Goal: Task Accomplishment & Management: Manage account settings

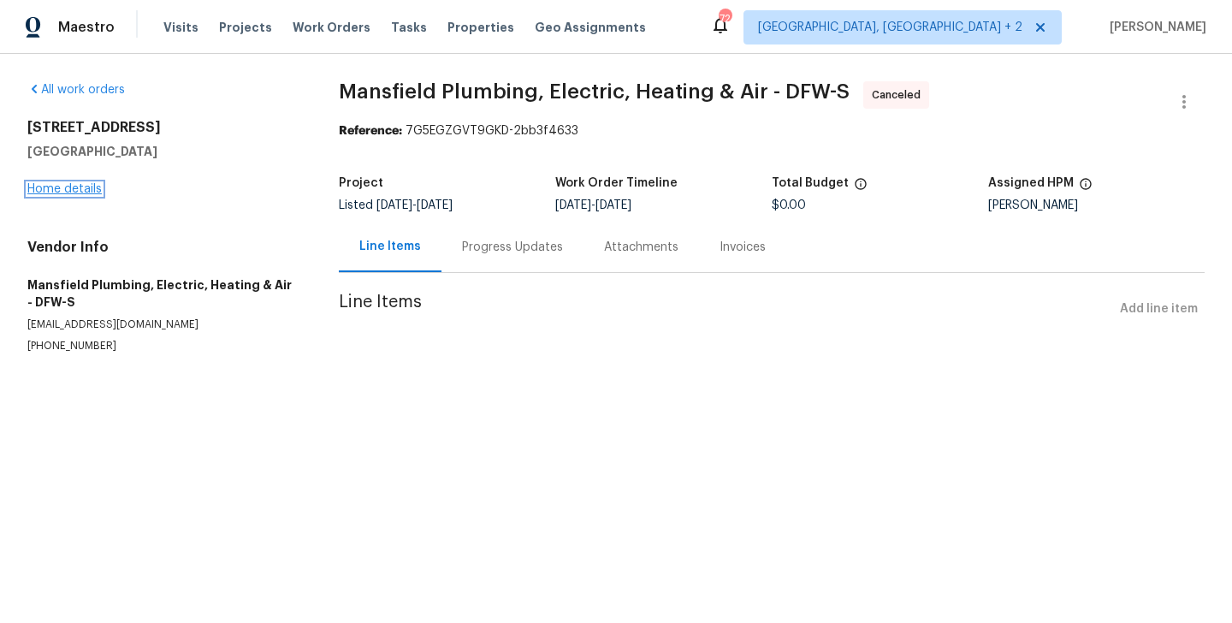
click at [60, 188] on link "Home details" at bounding box center [64, 189] width 74 height 12
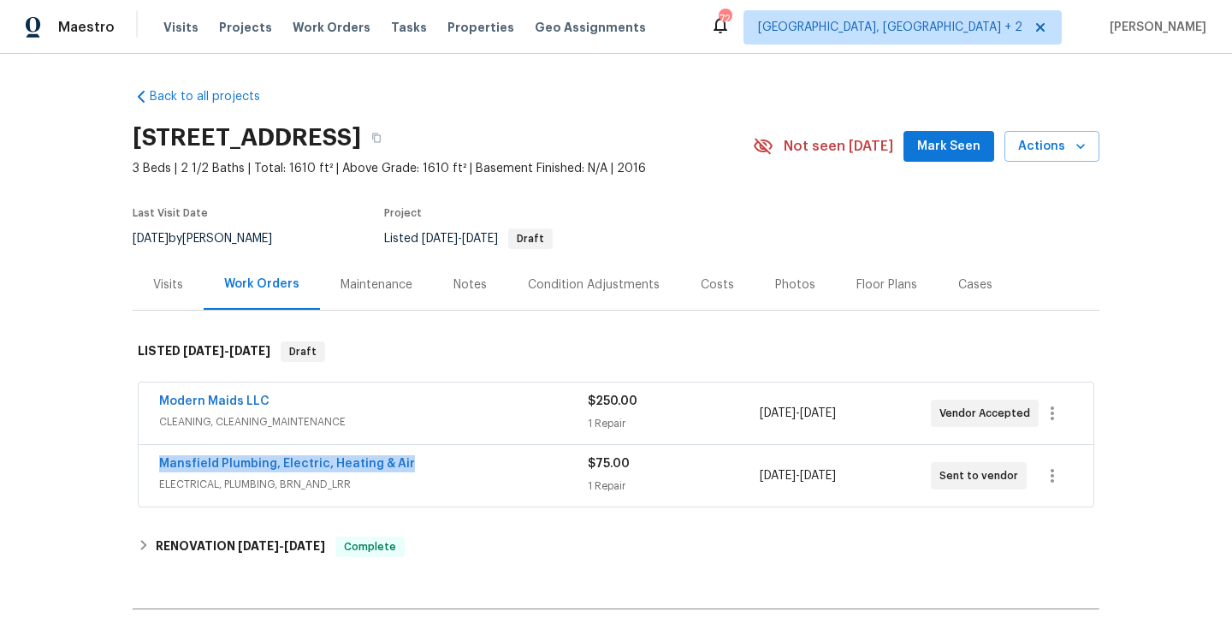
drag, startPoint x: 409, startPoint y: 460, endPoint x: 109, endPoint y: 460, distance: 300.2
click at [109, 460] on div "Back to all projects 4224 Tallulah Dr, Plano, TX 75074 3 Beds | 2 1/2 Baths | T…" at bounding box center [616, 338] width 1232 height 569
copy link "Mansfield Plumbing, Electric, Heating & Air"
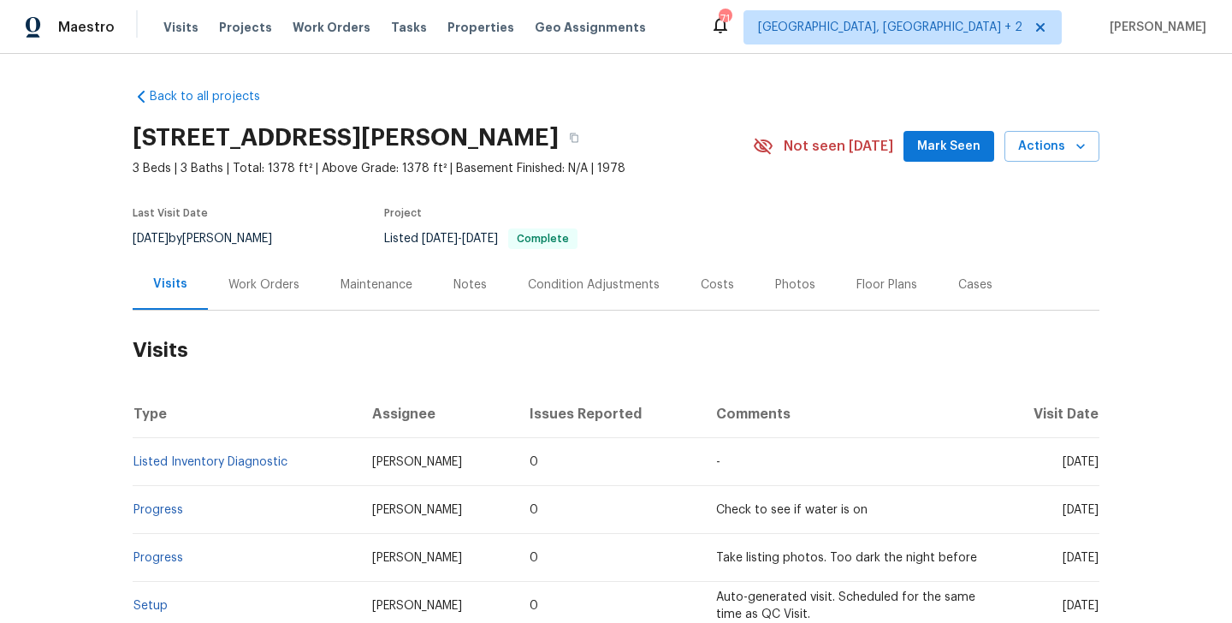
click at [250, 279] on div "Work Orders" at bounding box center [263, 284] width 71 height 17
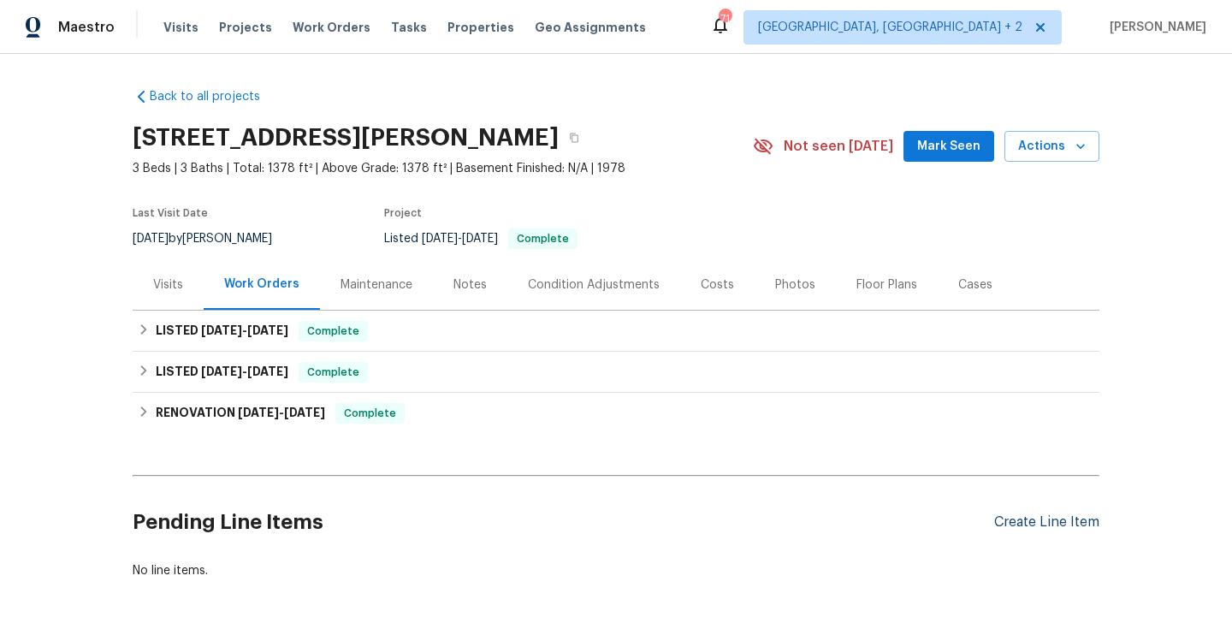
click at [1032, 521] on div "Create Line Item" at bounding box center [1046, 522] width 105 height 16
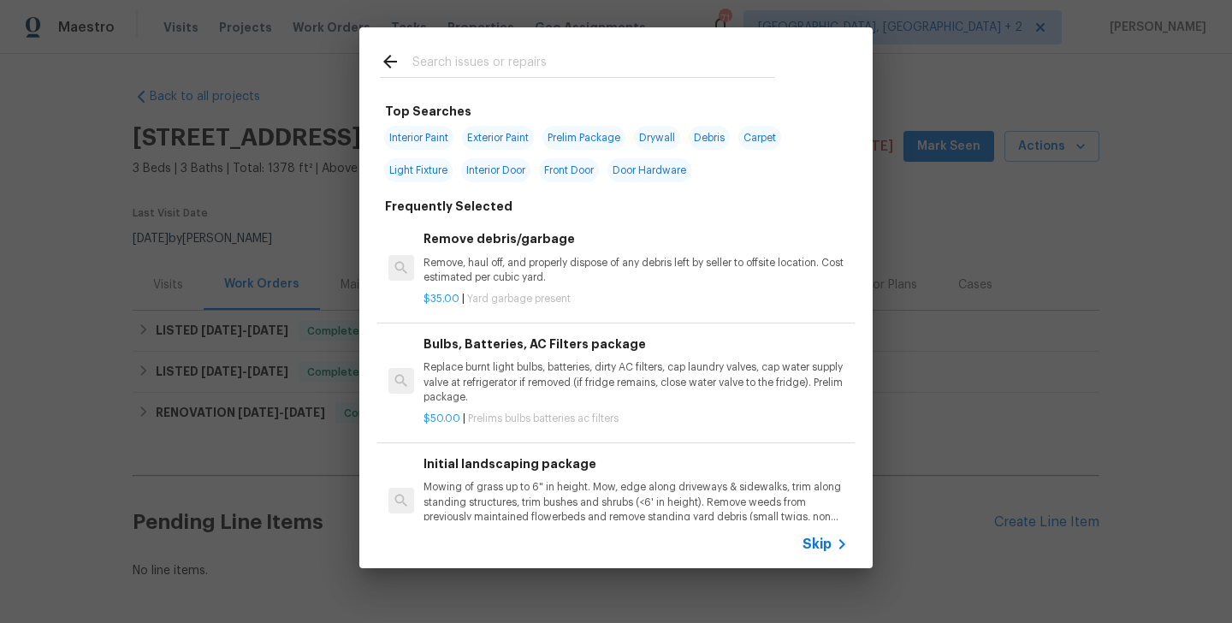
click at [450, 56] on input "text" at bounding box center [593, 64] width 363 height 26
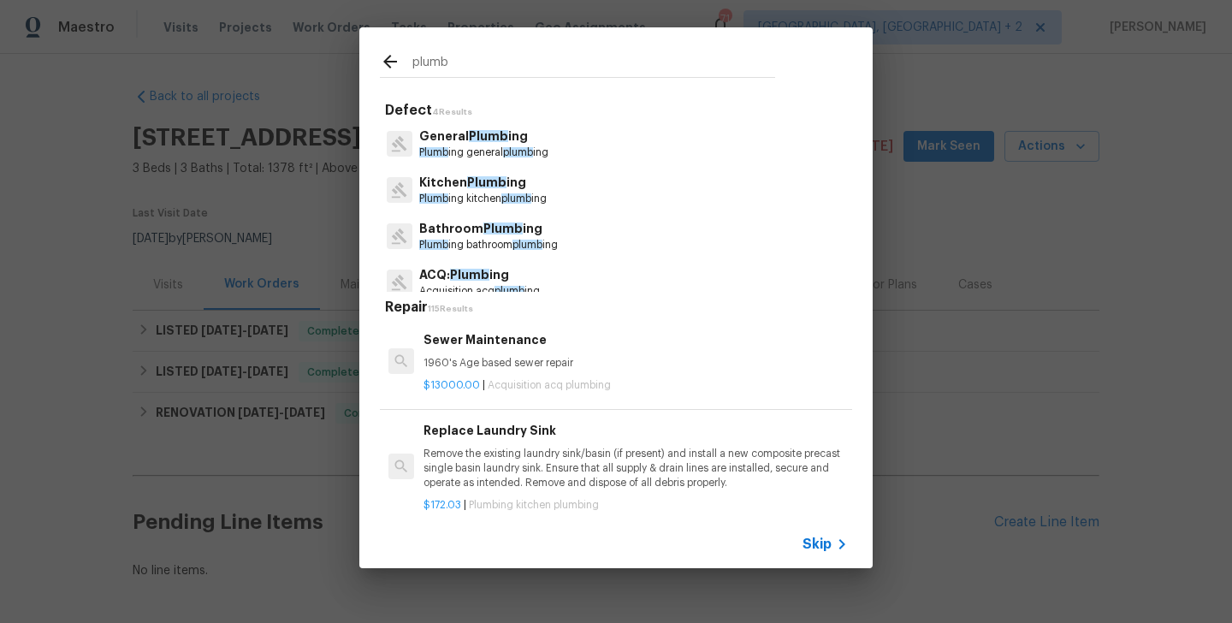
type input "plumb"
click at [463, 133] on p "General Plumb ing" at bounding box center [483, 136] width 129 height 18
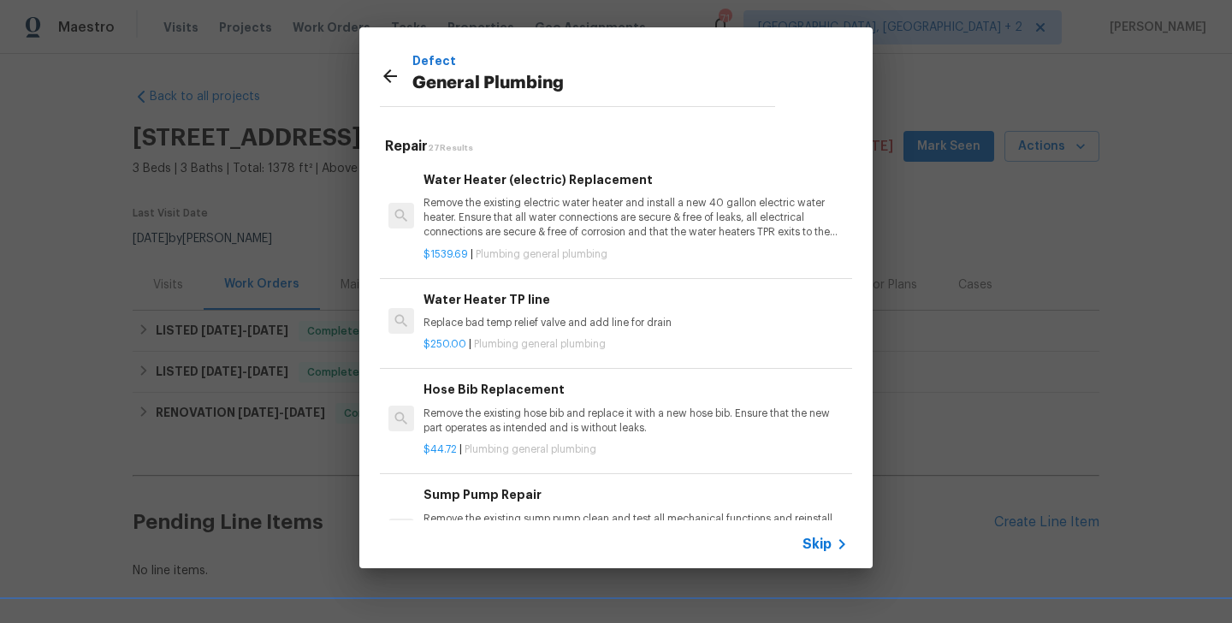
click at [501, 327] on p "Replace bad temp relief valve and add line for drain" at bounding box center [635, 323] width 424 height 15
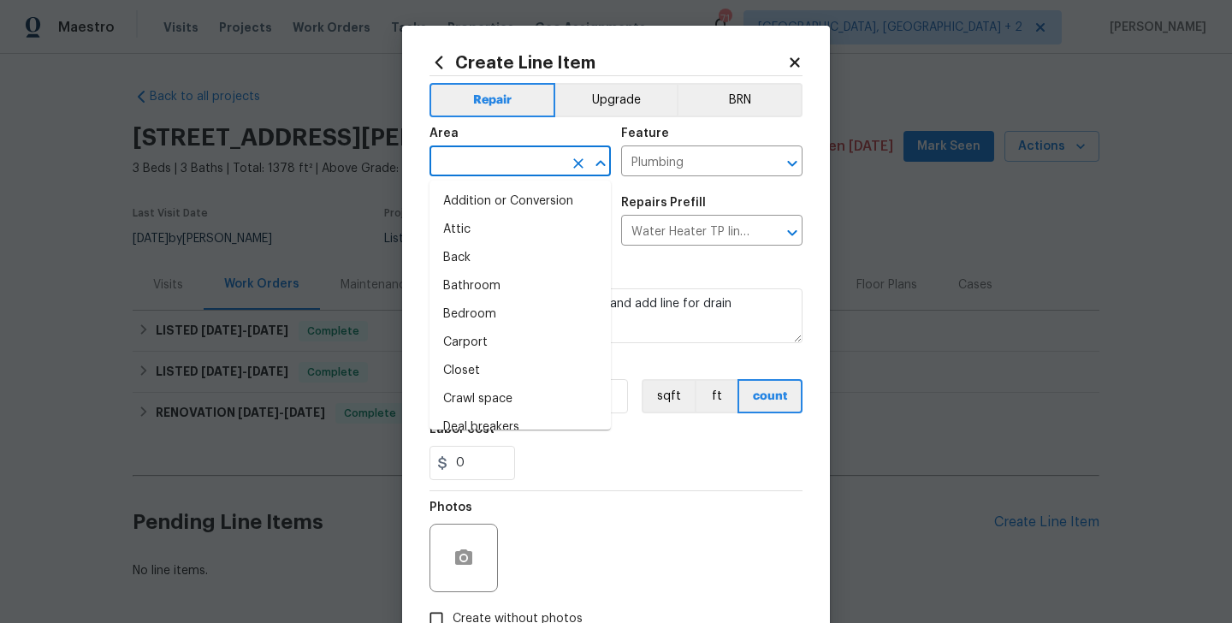
click at [487, 172] on input "text" at bounding box center [495, 163] width 133 height 27
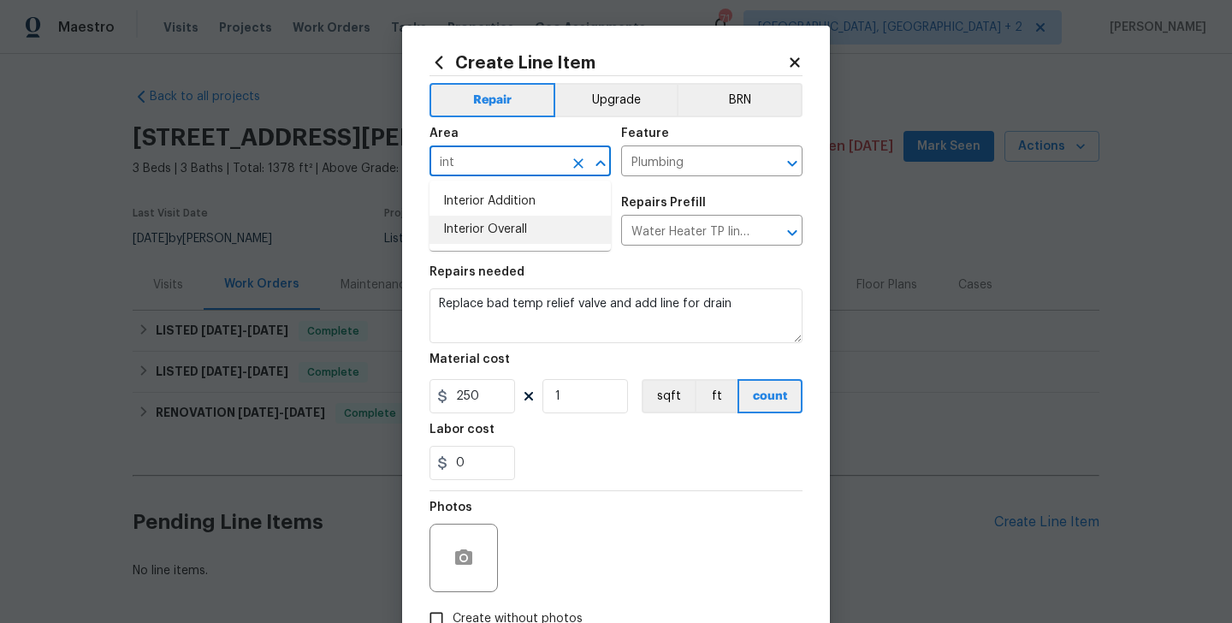
click at [494, 233] on li "Interior Overall" at bounding box center [519, 230] width 181 height 28
type input "Interior Overall"
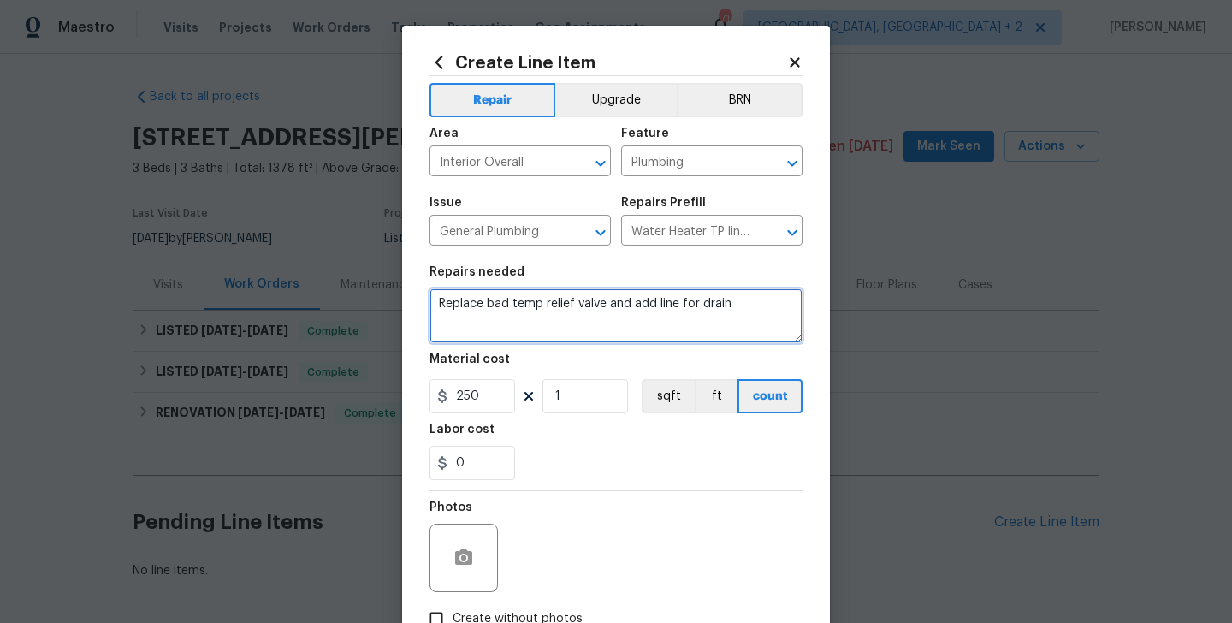
click at [494, 305] on textarea "Replace bad temp relief valve and add line for drain" at bounding box center [615, 315] width 373 height 55
paste textarea "There is water on the floor in front of the oven. Please prioritize this work o…"
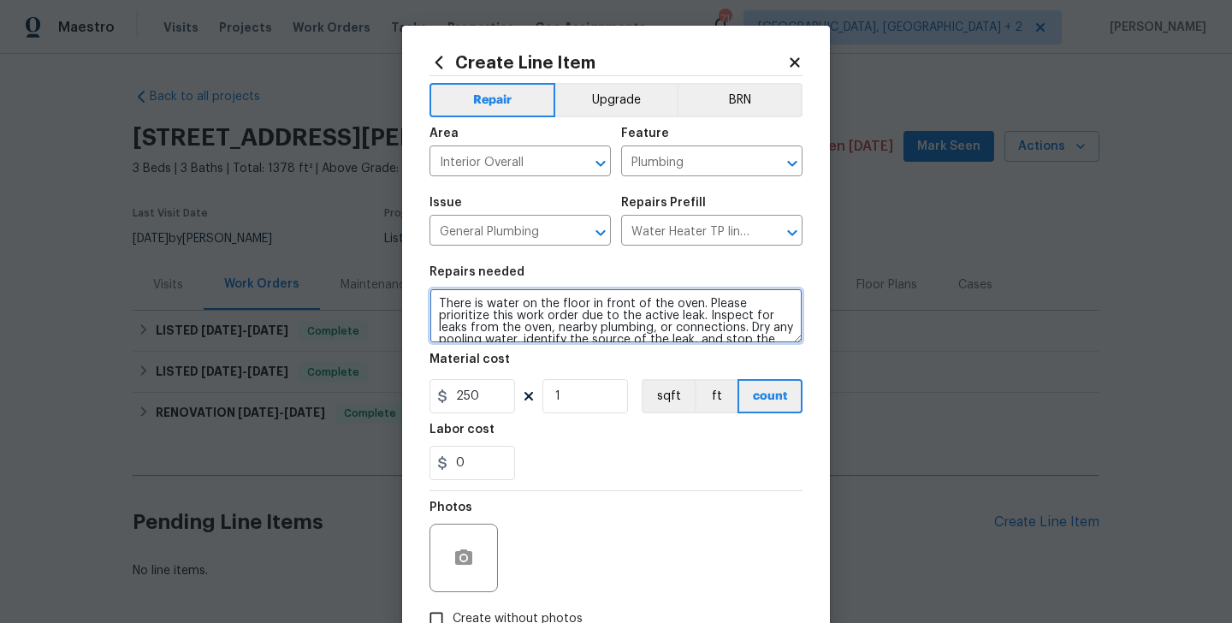
scroll to position [48, 0]
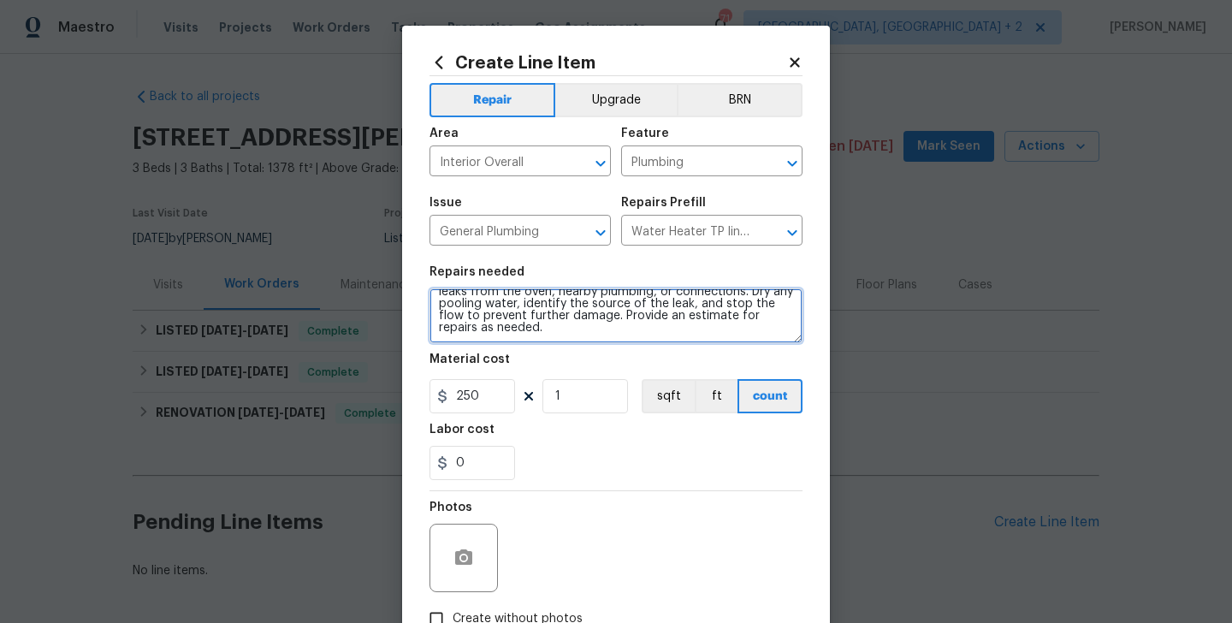
type textarea "There is water on the floor in front of the oven. Please prioritize this work o…"
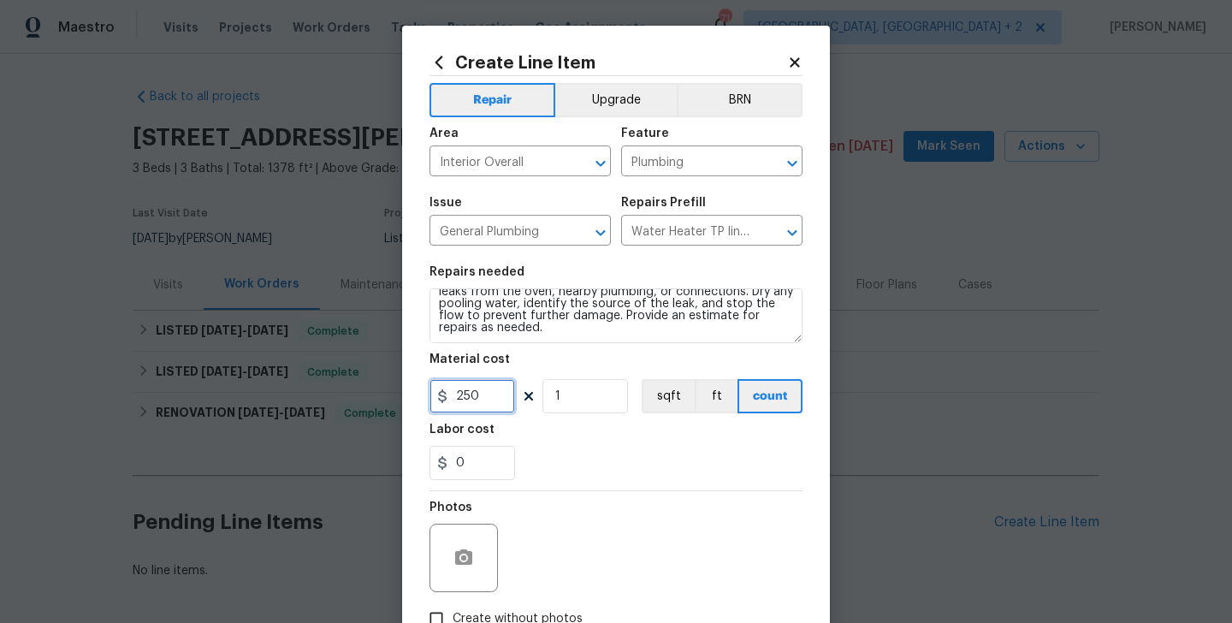
click at [469, 400] on input "250" at bounding box center [472, 396] width 86 height 34
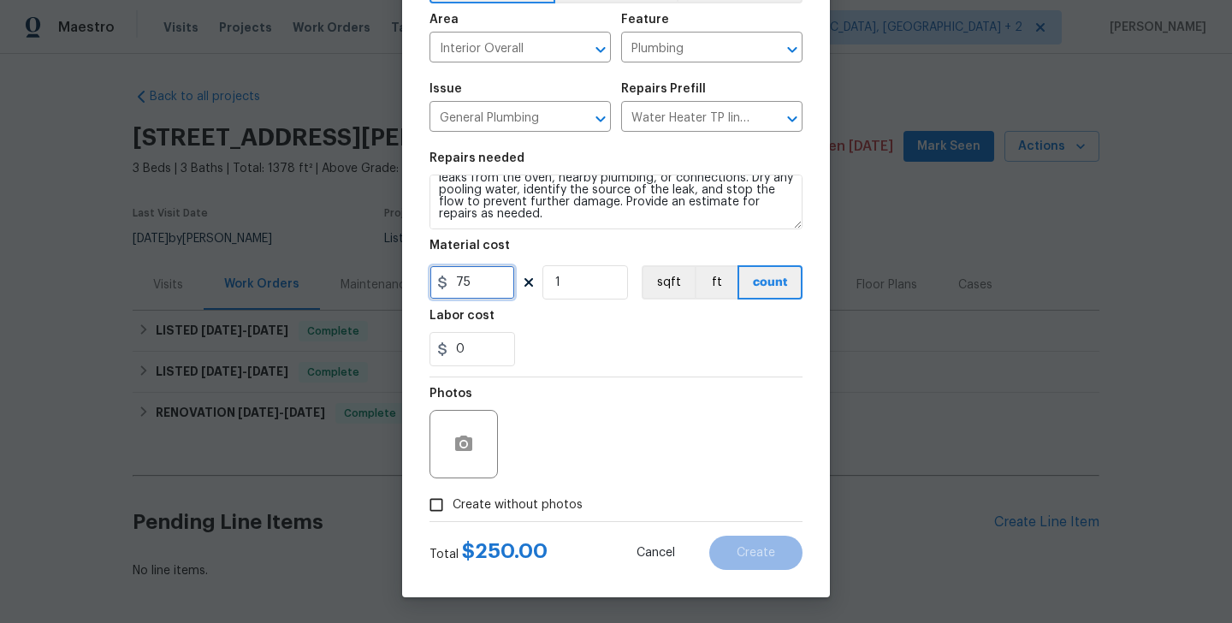
type input "75"
click at [505, 505] on span "Create without photos" at bounding box center [517, 505] width 130 height 18
click at [452, 505] on input "Create without photos" at bounding box center [436, 504] width 32 height 32
checkbox input "true"
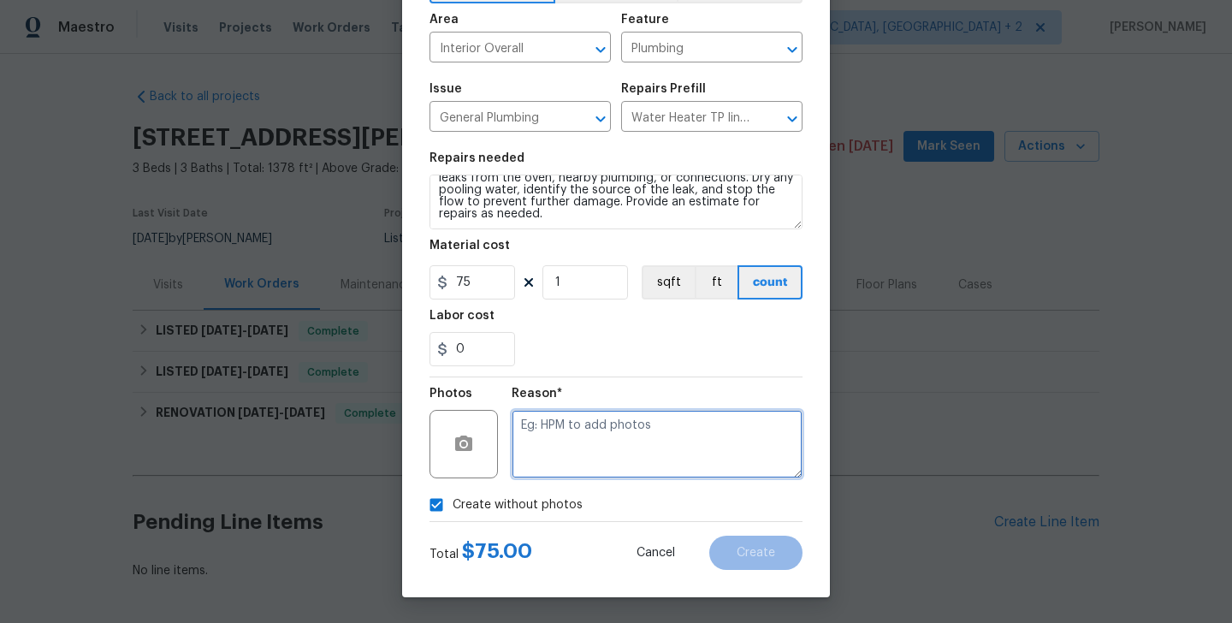
click at [629, 424] on textarea at bounding box center [656, 444] width 291 height 68
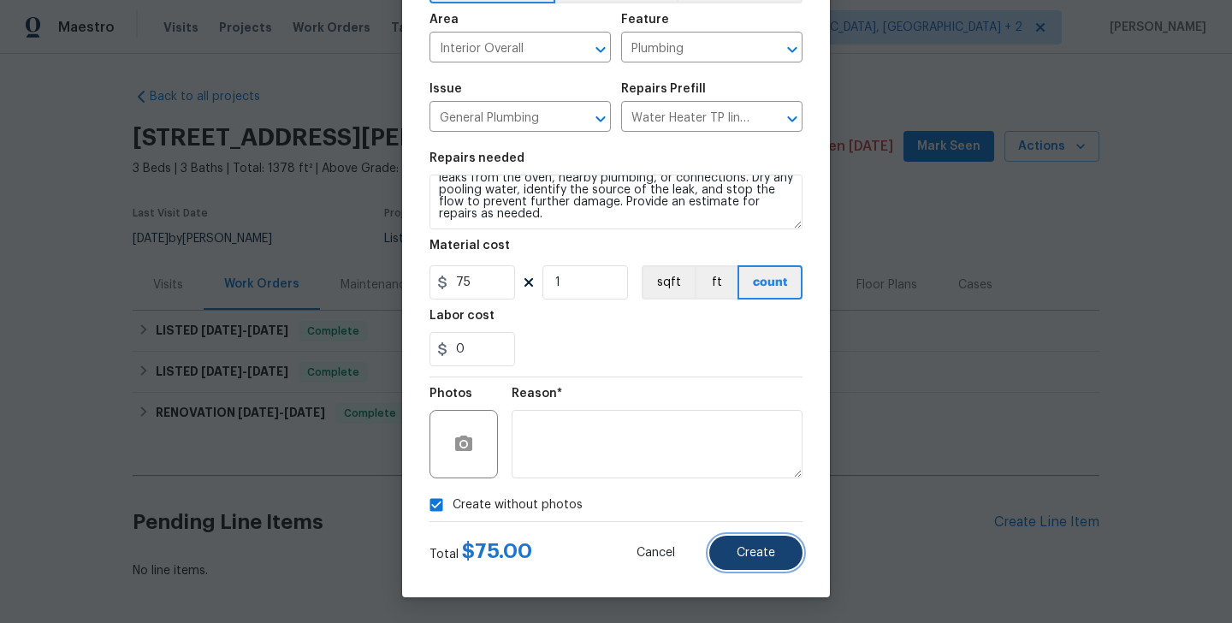
click at [741, 536] on button "Create" at bounding box center [755, 552] width 93 height 34
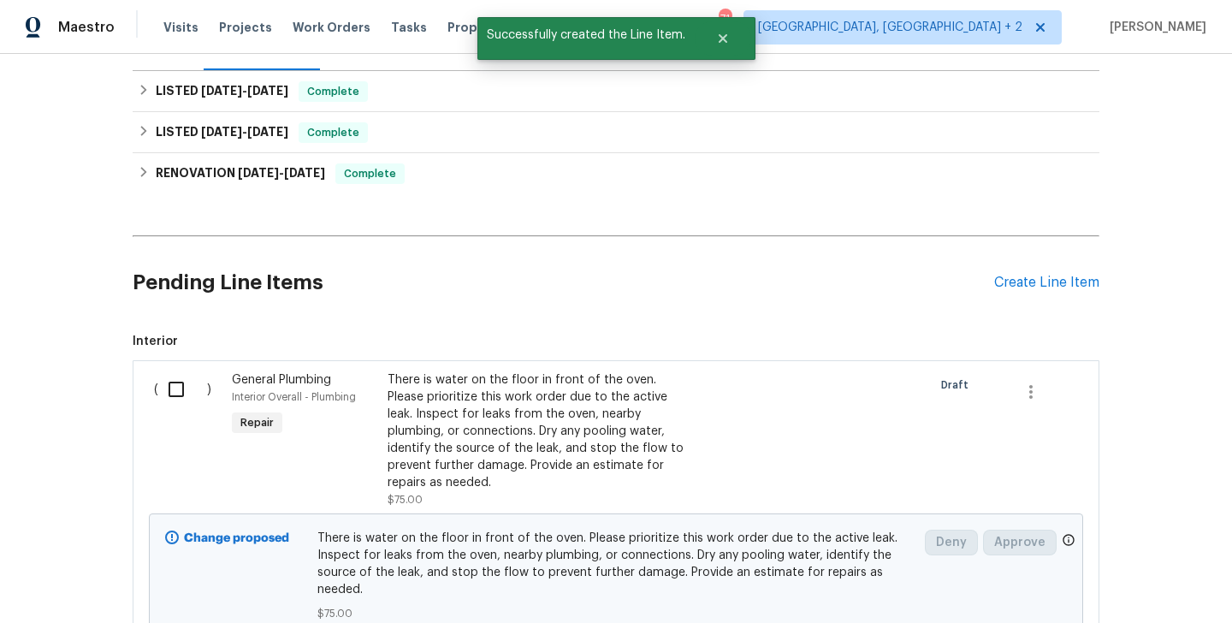
scroll to position [370, 0]
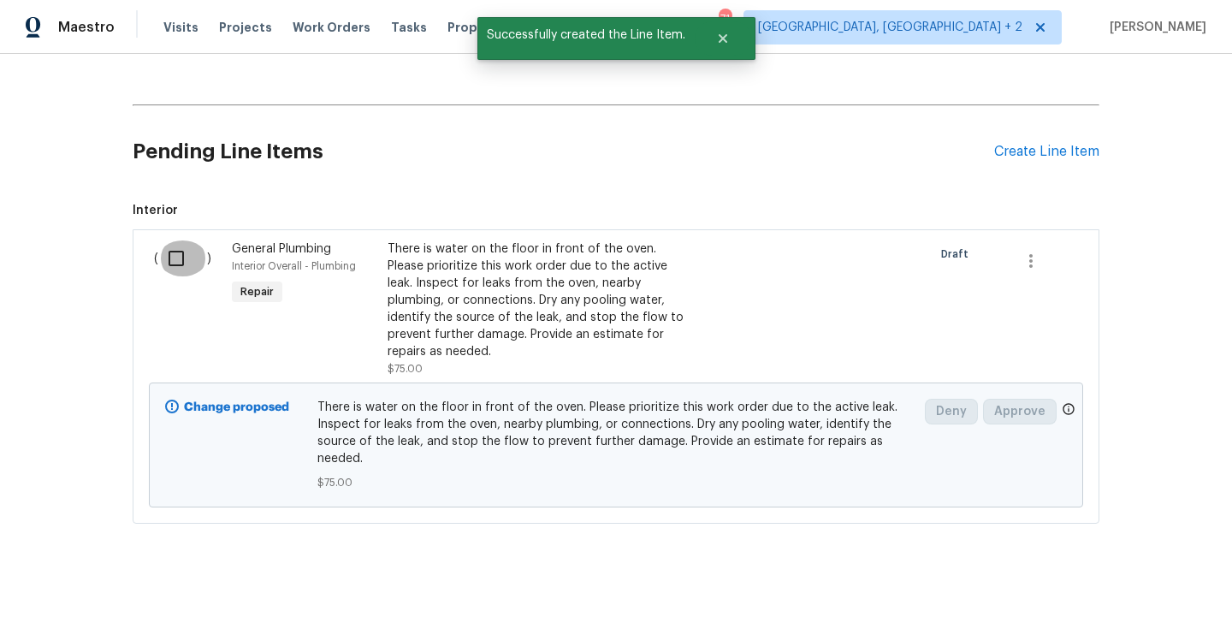
click at [176, 257] on input "checkbox" at bounding box center [182, 258] width 49 height 36
checkbox input "true"
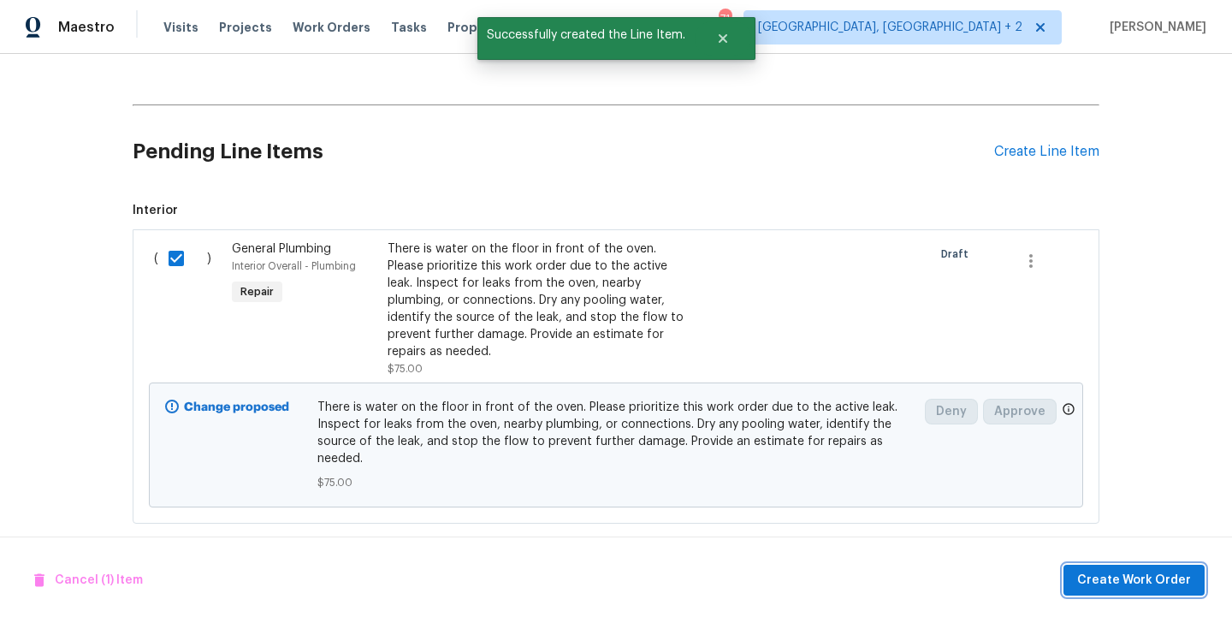
click at [1155, 590] on button "Create Work Order" at bounding box center [1133, 580] width 141 height 32
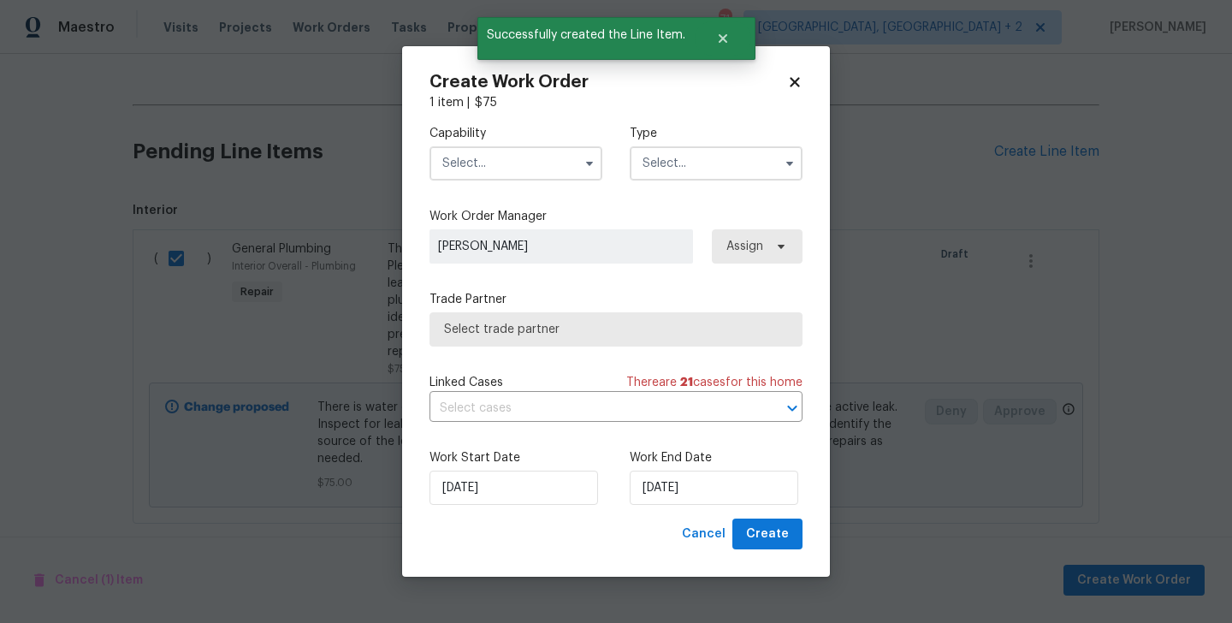
click at [496, 164] on input "text" at bounding box center [515, 163] width 173 height 34
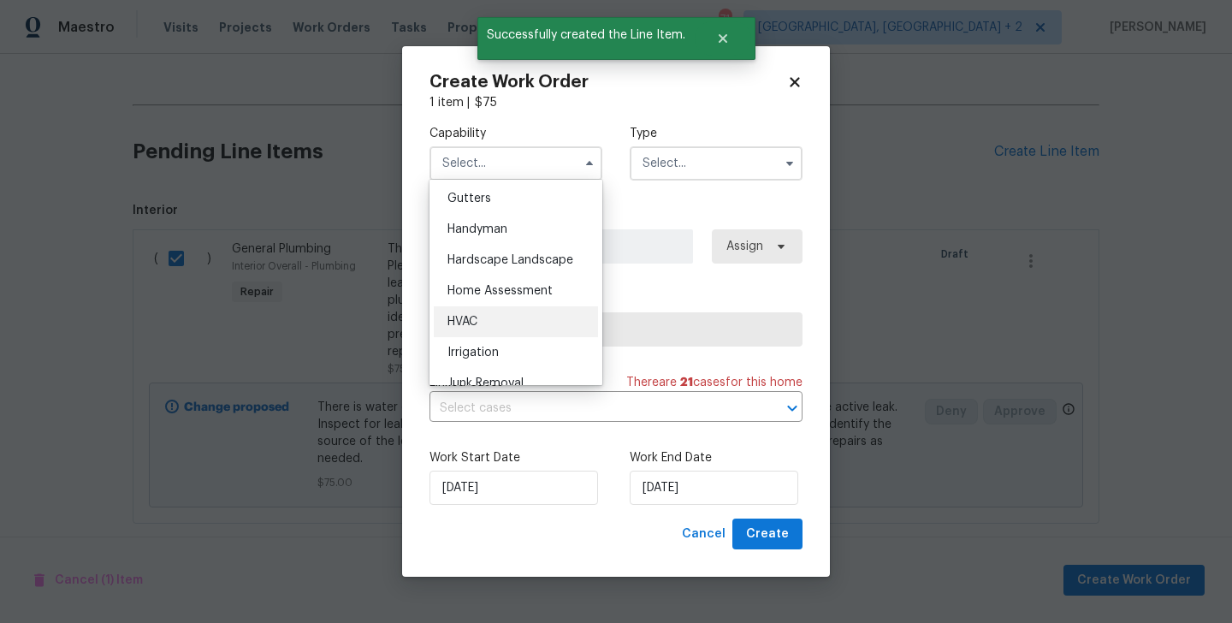
scroll to position [910, 0]
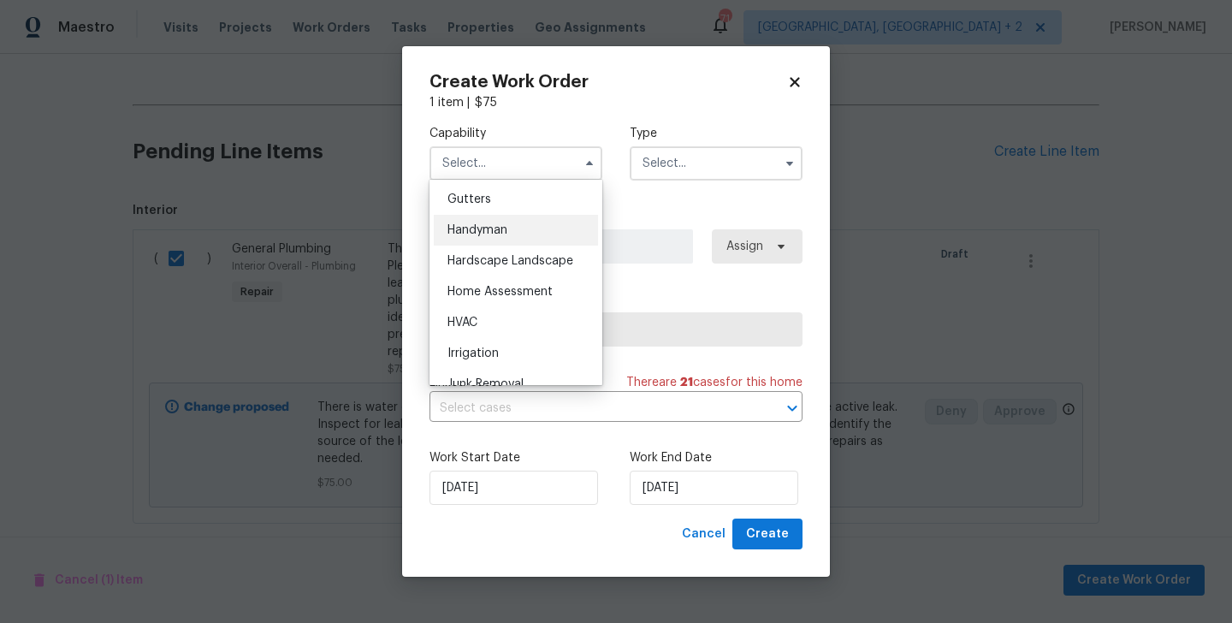
click at [487, 237] on div "Handyman" at bounding box center [516, 230] width 164 height 31
type input "Handyman"
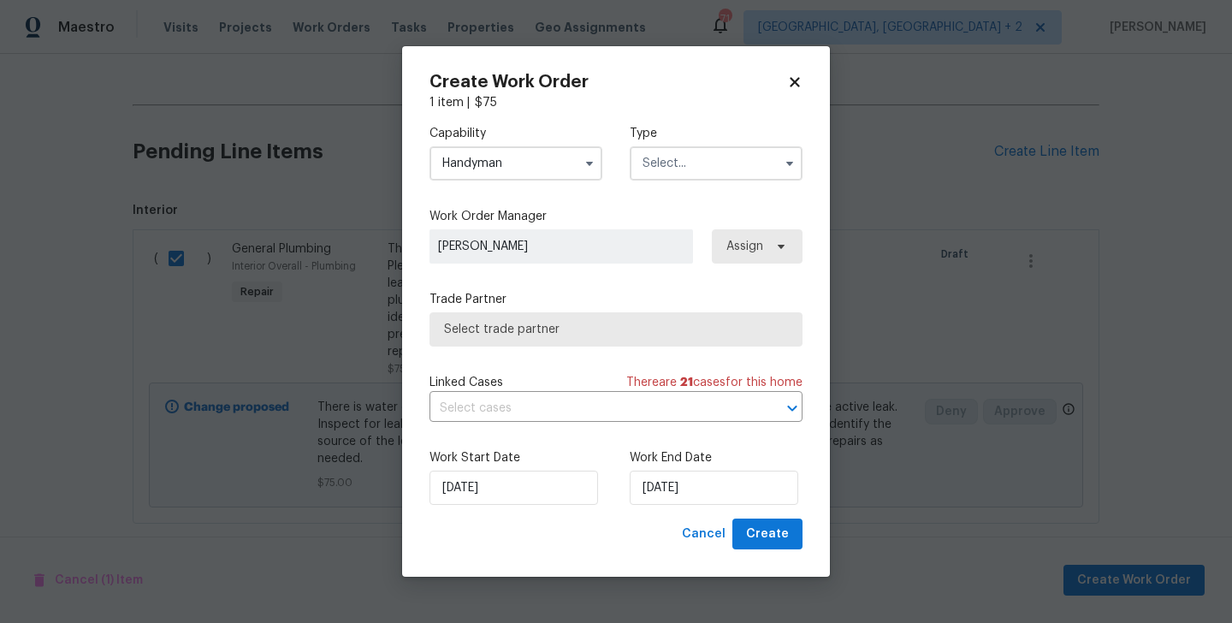
click at [710, 171] on input "text" at bounding box center [715, 163] width 173 height 34
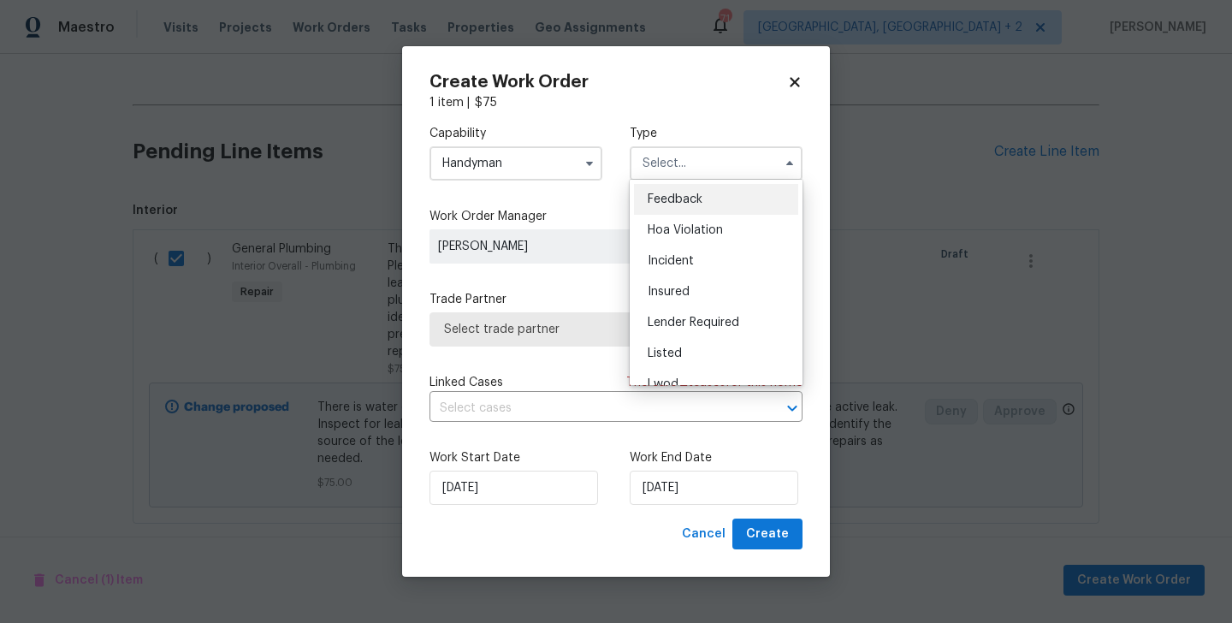
click at [700, 198] on span "Feedback" at bounding box center [674, 199] width 55 height 12
type input "Feedback"
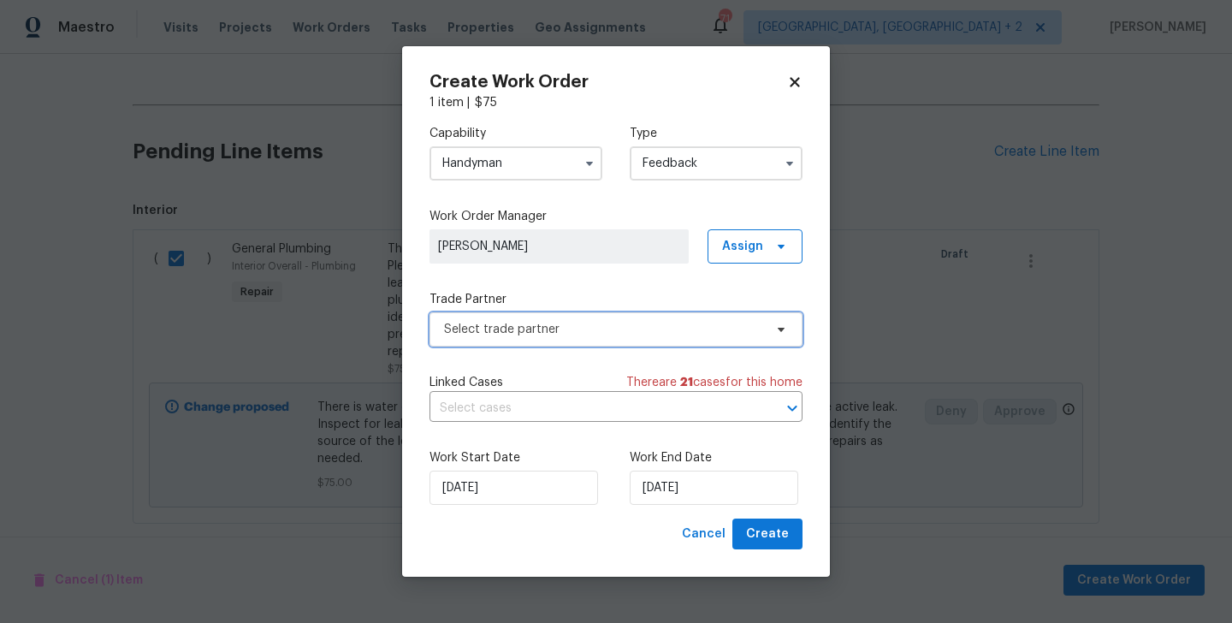
click at [450, 316] on span "Select trade partner" at bounding box center [615, 329] width 373 height 34
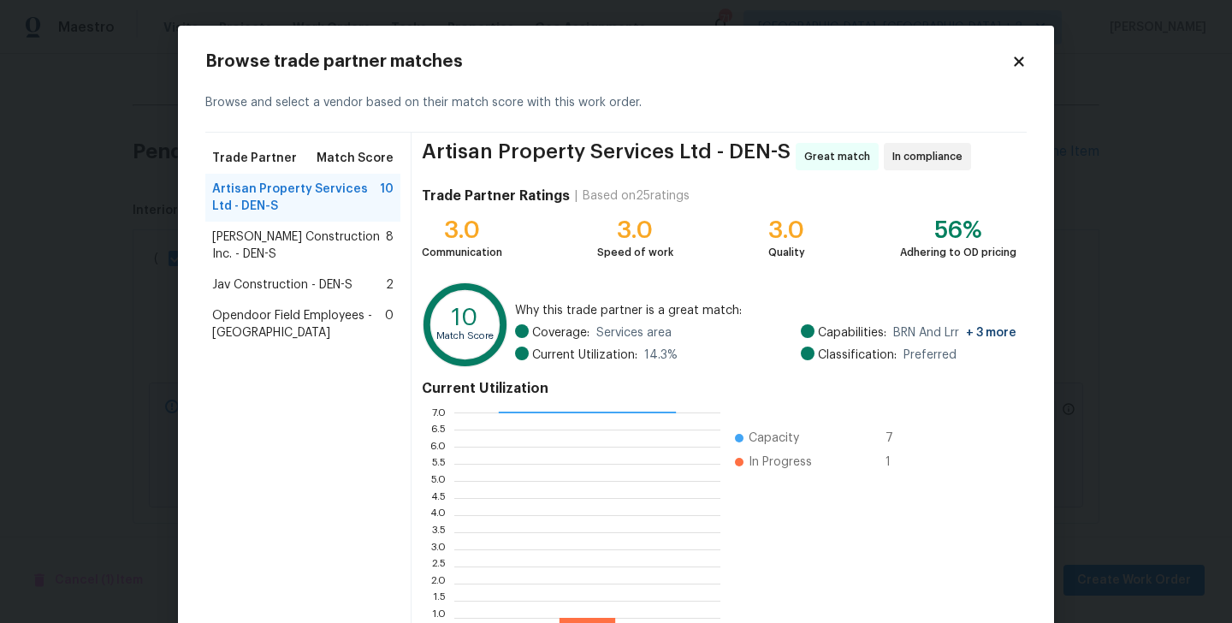
scroll to position [132, 0]
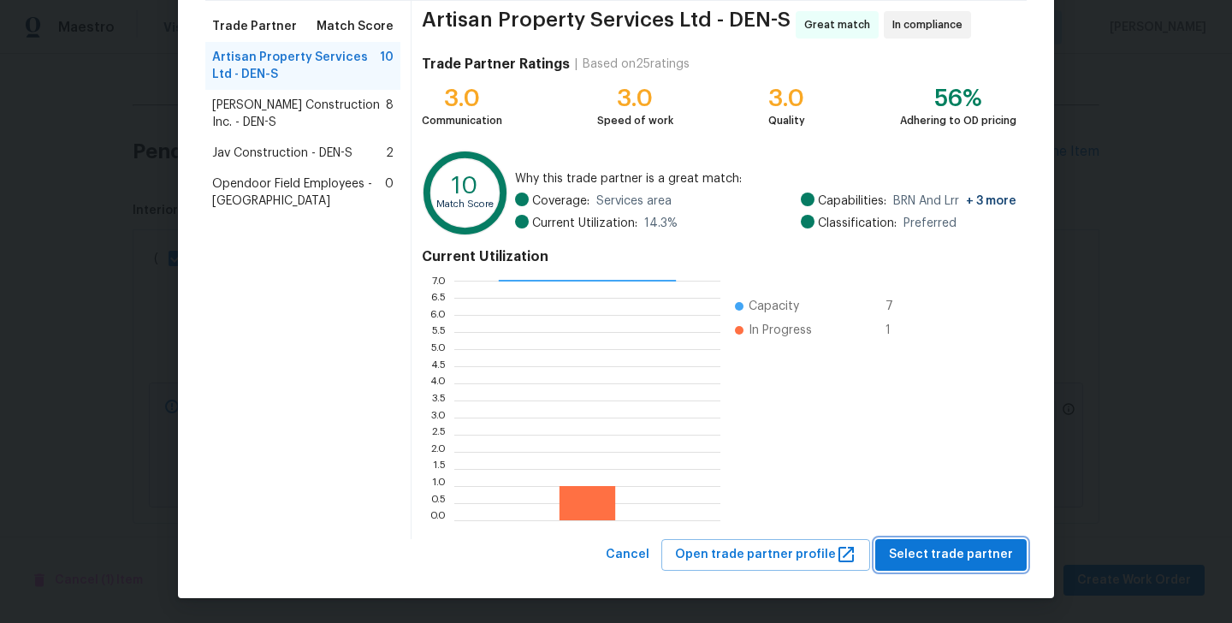
click at [958, 552] on span "Select trade partner" at bounding box center [951, 554] width 124 height 21
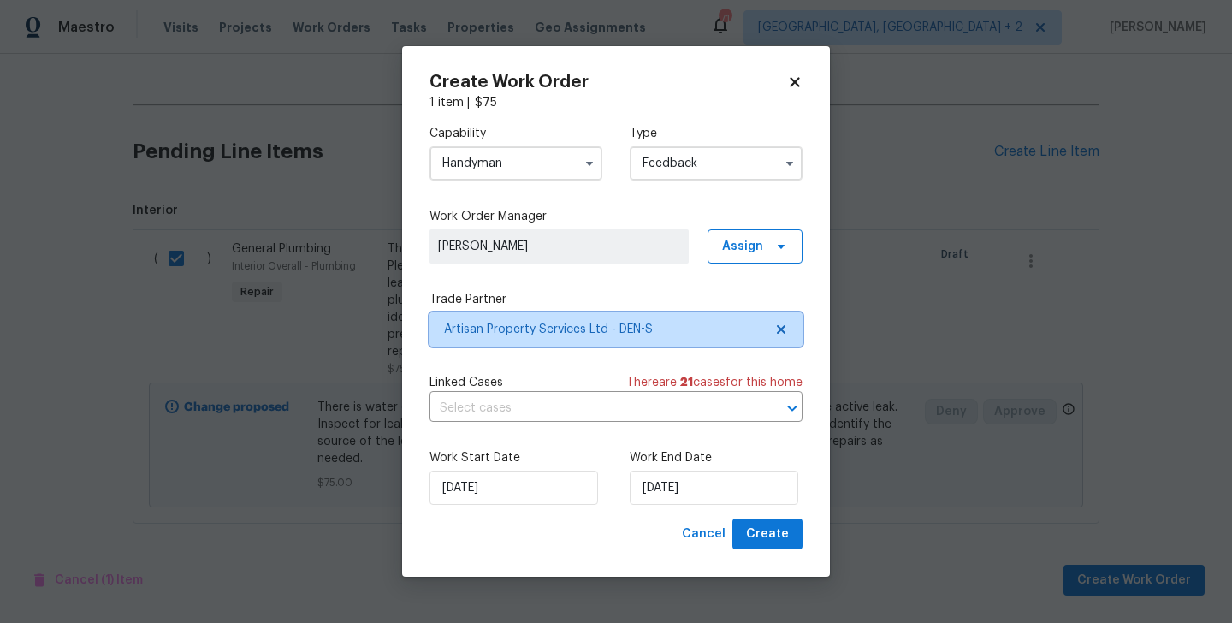
scroll to position [0, 0]
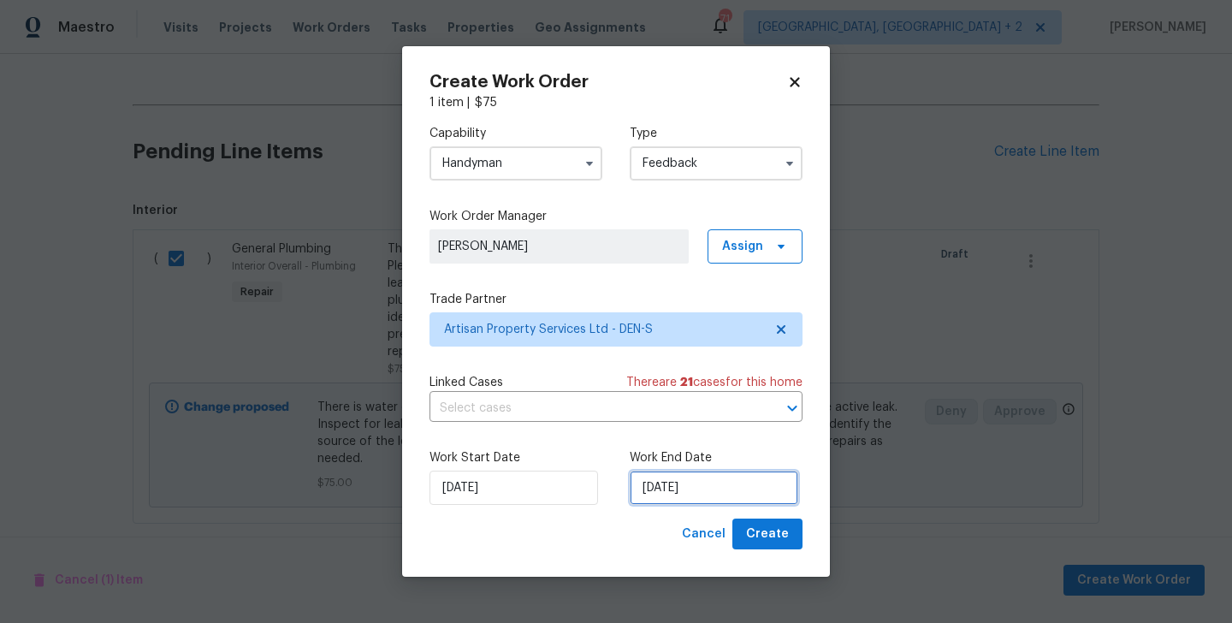
click at [694, 492] on input "28/08/2025" at bounding box center [713, 487] width 168 height 34
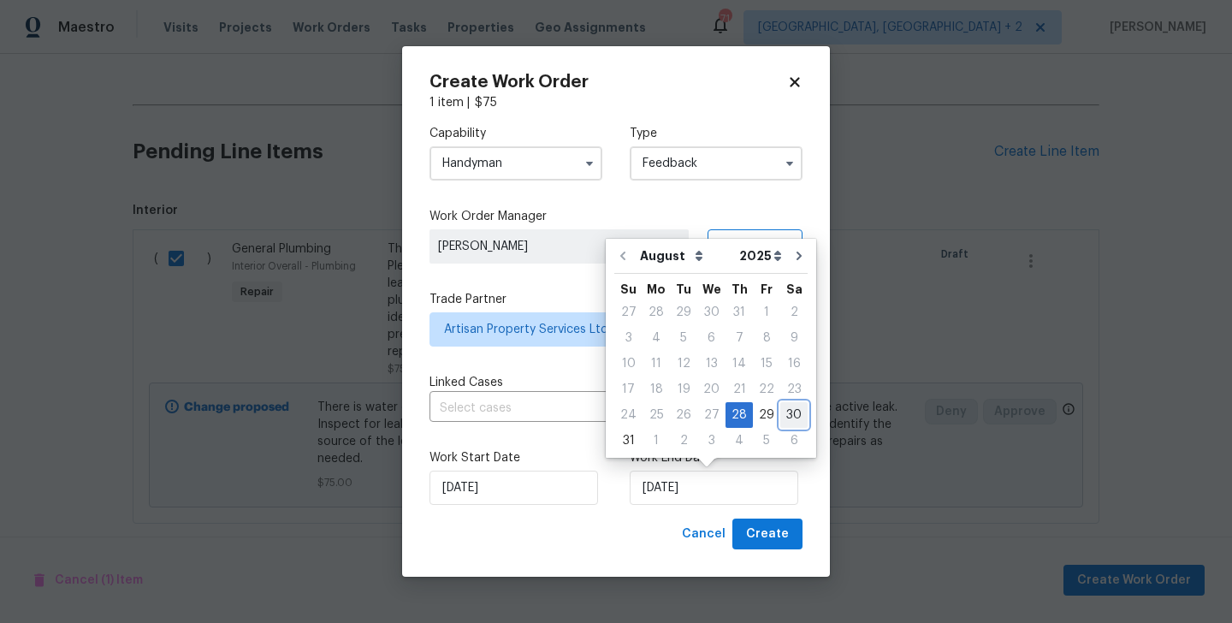
click at [790, 413] on div "30" at bounding box center [793, 415] width 27 height 24
type input "30/08/2025"
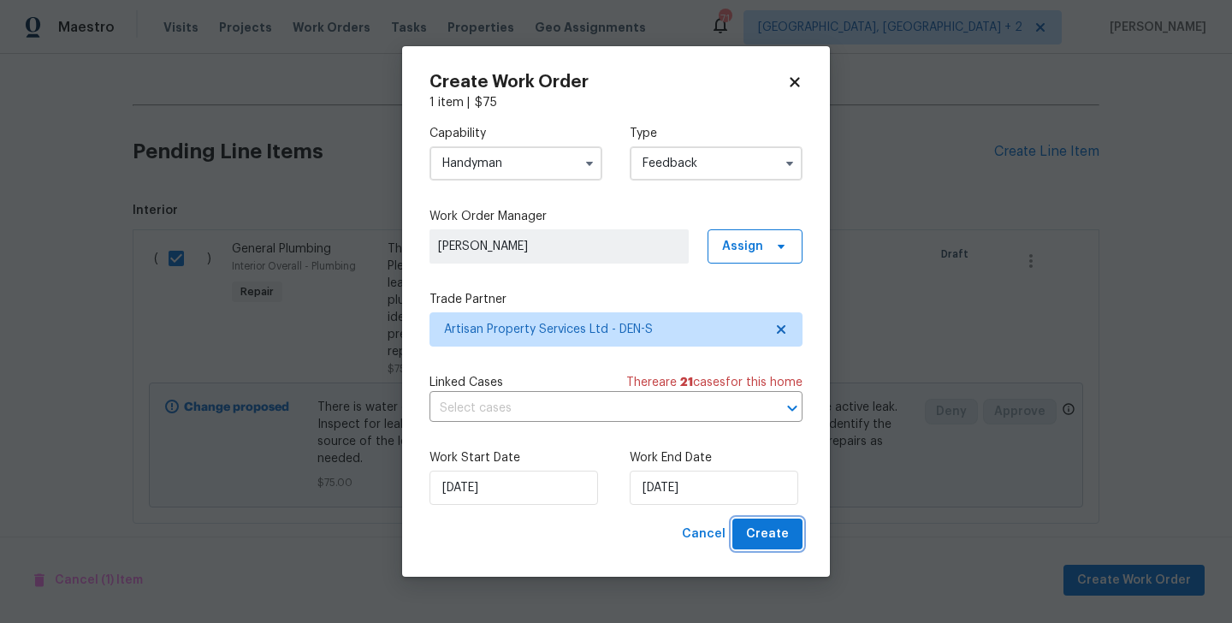
click at [771, 534] on span "Create" at bounding box center [767, 533] width 43 height 21
checkbox input "false"
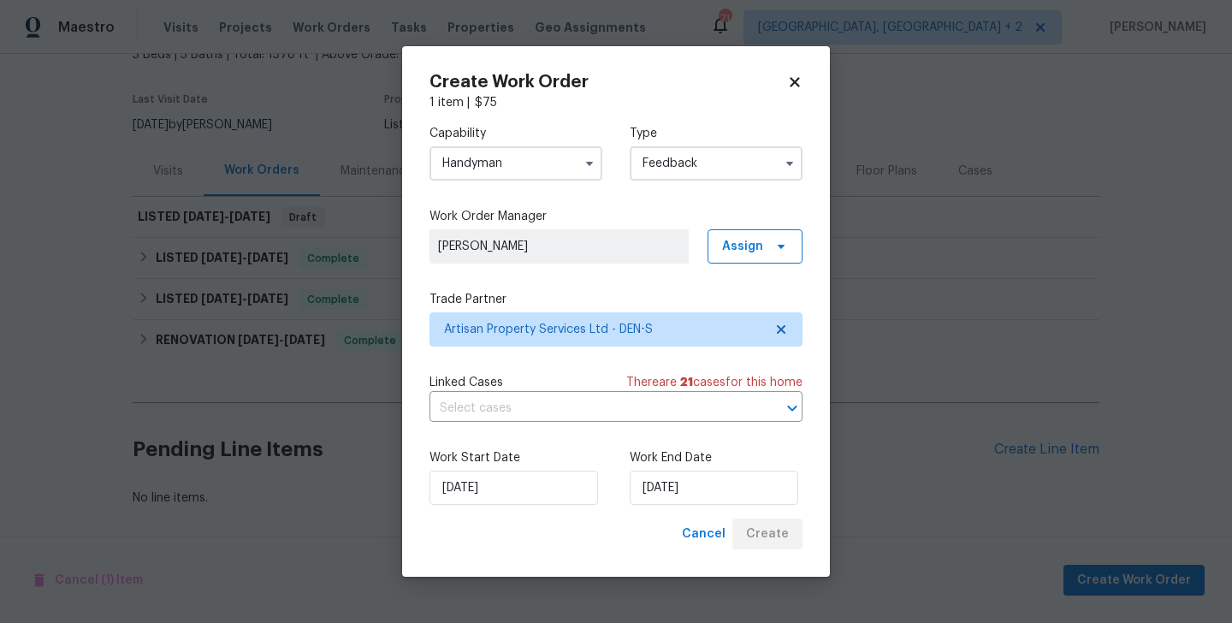
scroll to position [114, 0]
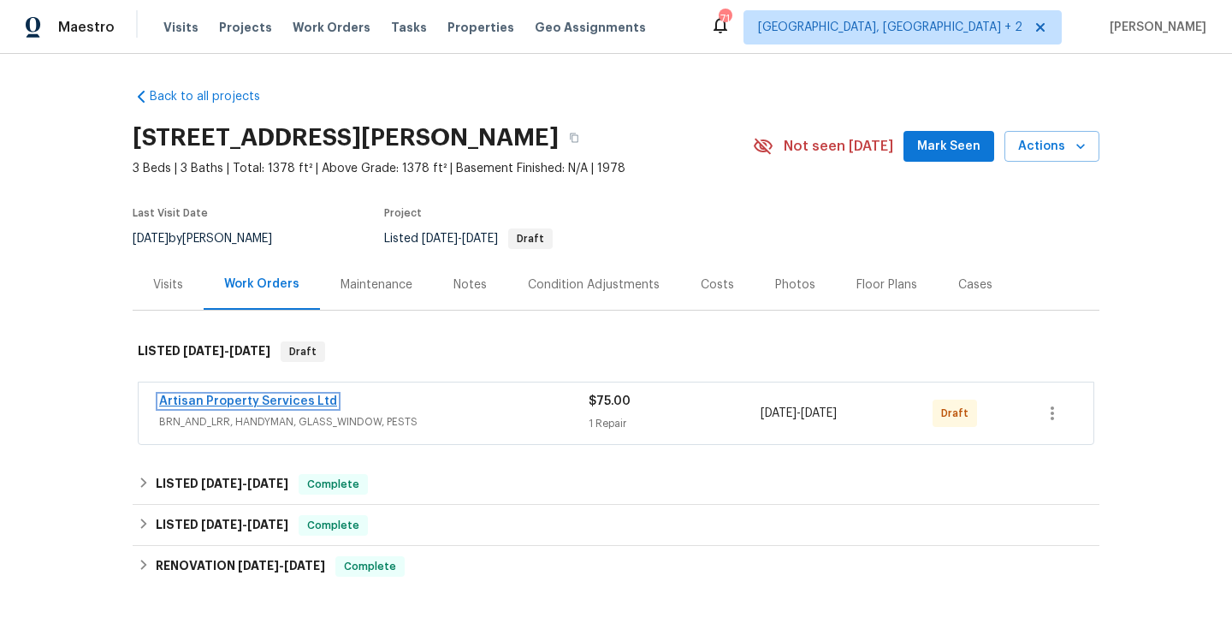
click at [293, 399] on link "Artisan Property Services Ltd" at bounding box center [248, 401] width 178 height 12
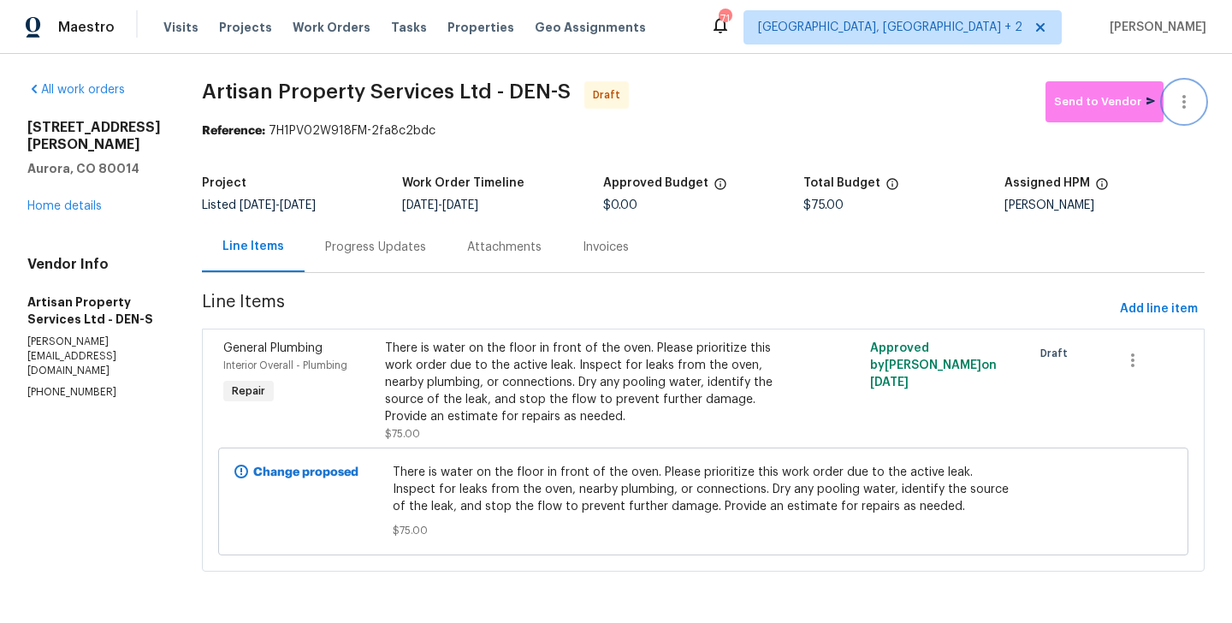
click at [1174, 94] on icon "button" at bounding box center [1183, 102] width 21 height 21
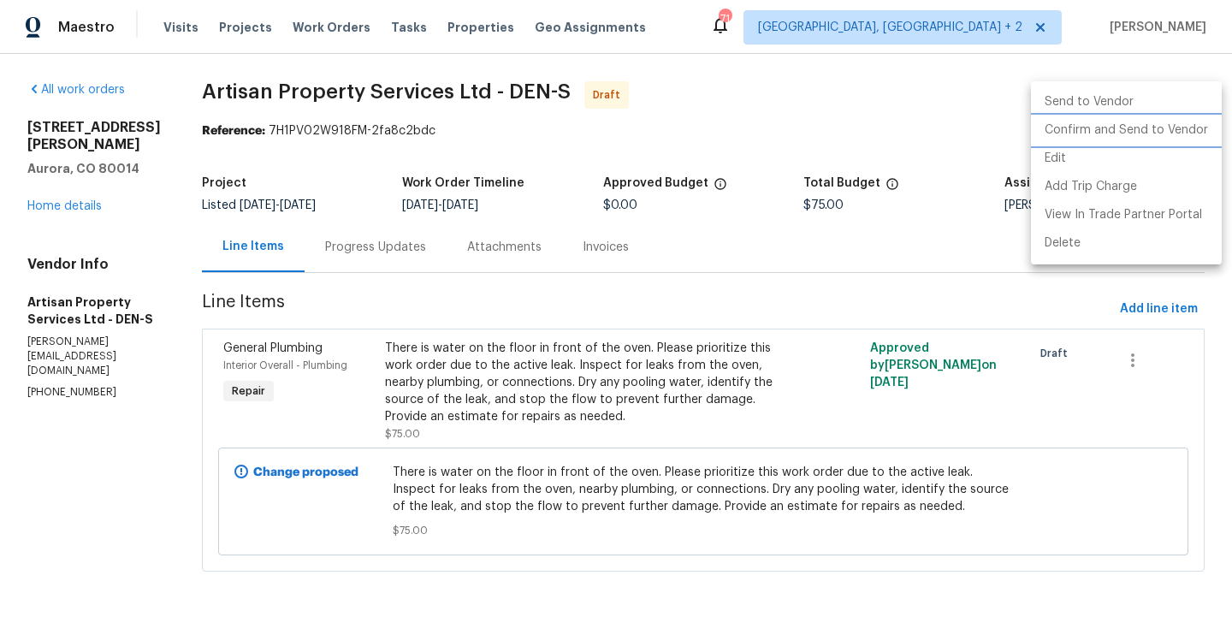
click at [1179, 132] on li "Confirm and Send to Vendor" at bounding box center [1126, 130] width 191 height 28
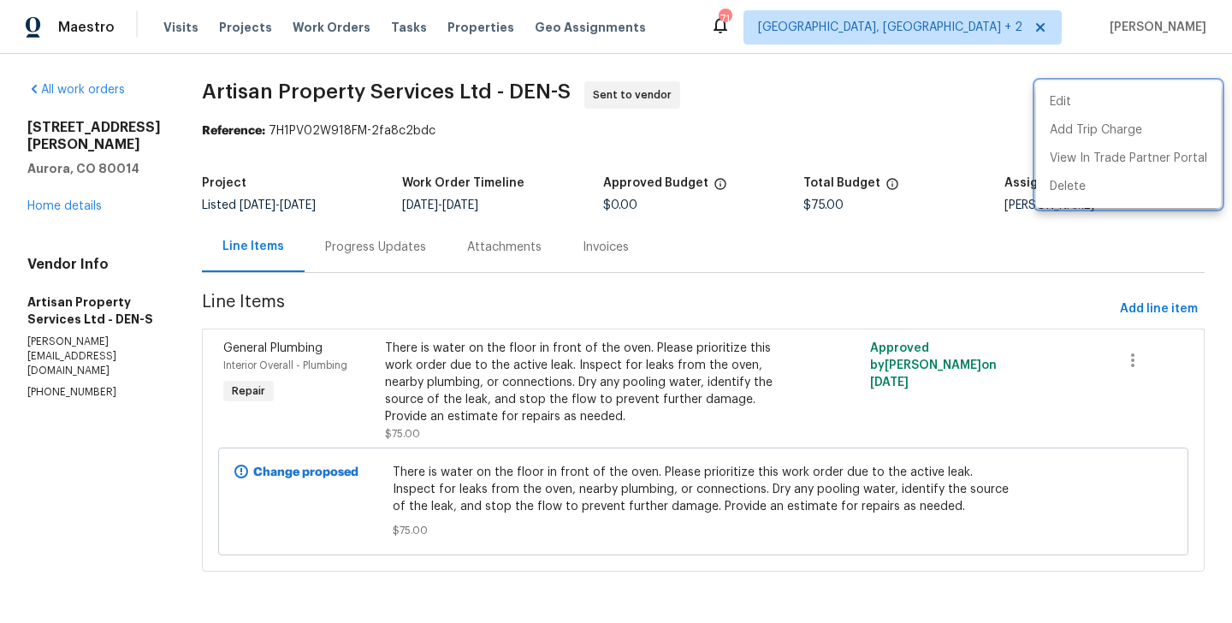
click at [377, 239] on div at bounding box center [616, 311] width 1232 height 623
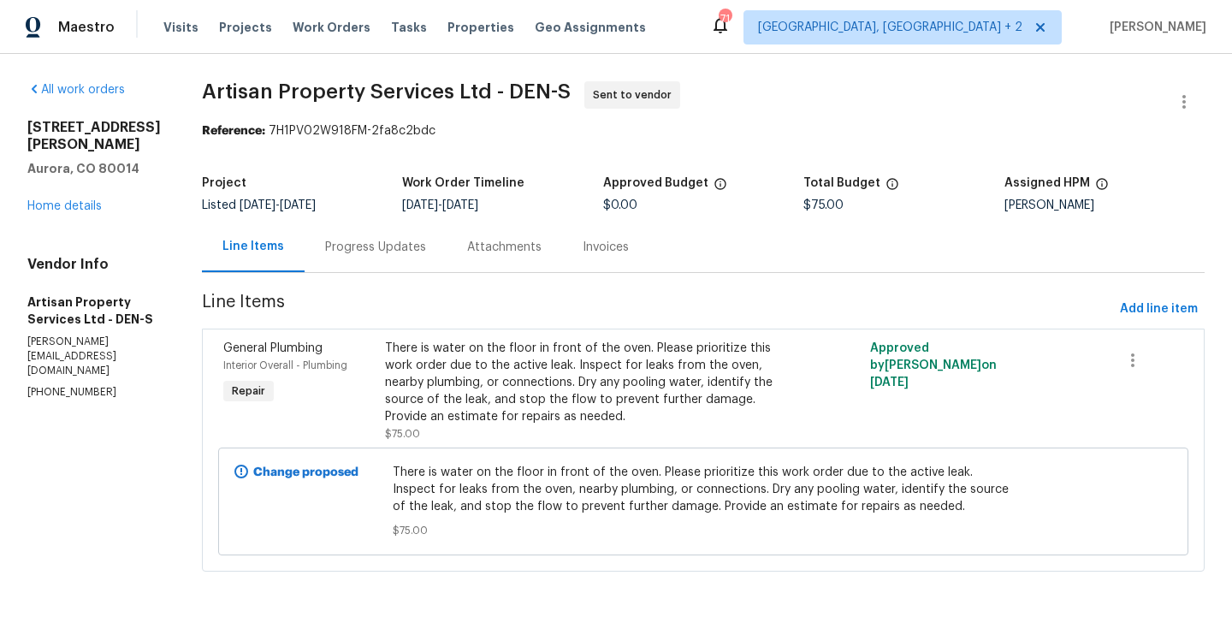
click at [377, 239] on div "Progress Updates" at bounding box center [375, 247] width 101 height 17
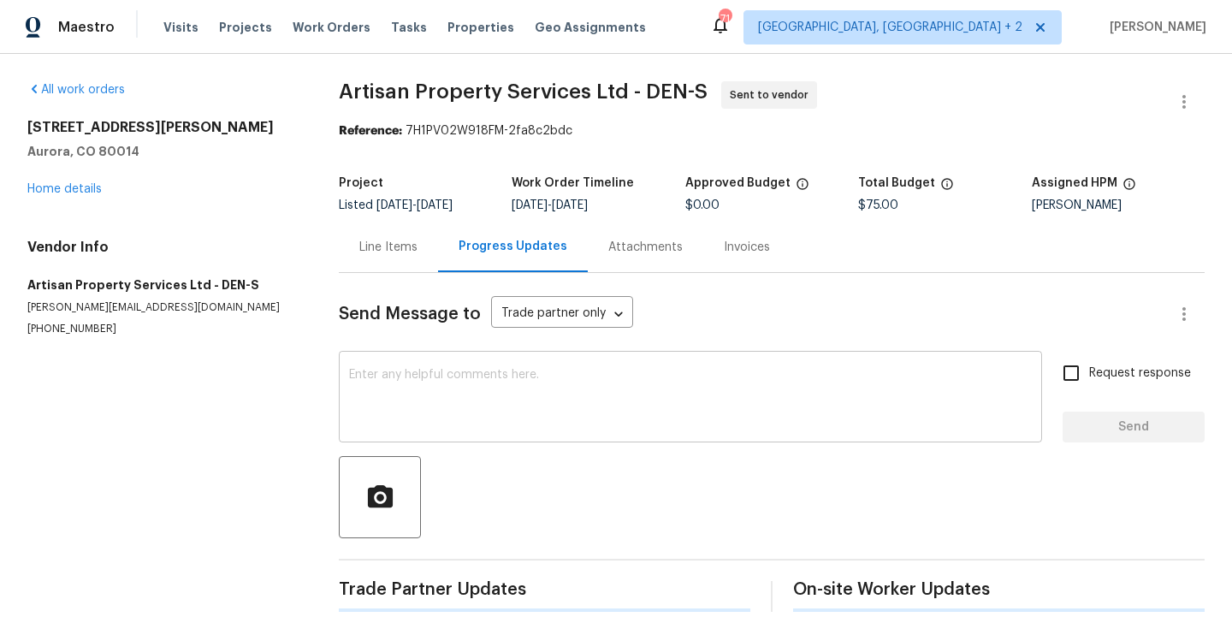
click at [480, 397] on textarea at bounding box center [690, 399] width 682 height 60
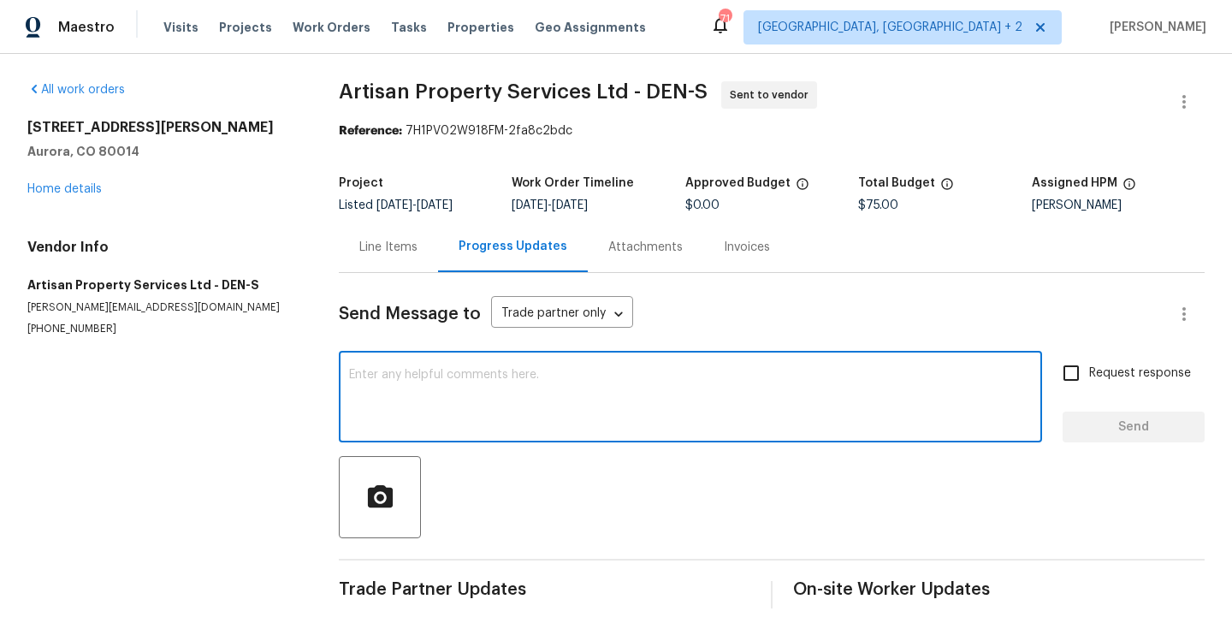
paste textarea "Hi, this is Blessida with Opendoor. I’m confirming you received the WO for the …"
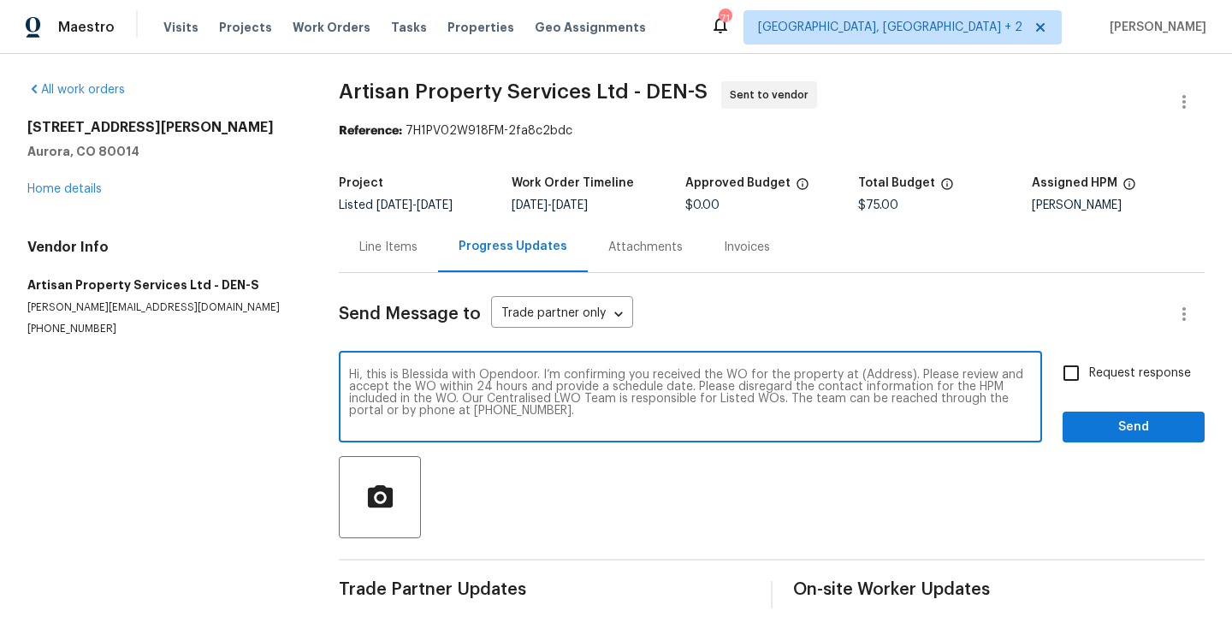
click at [878, 378] on textarea "Hi, this is Blessida with Opendoor. I’m confirming you received the WO for the …" at bounding box center [690, 399] width 682 height 60
paste textarea "2500 S Victor St Unit A, Aurora, CO 80014"
type textarea "Hi, this is Blessida with Opendoor. I’m confirming you received the WO for the …"
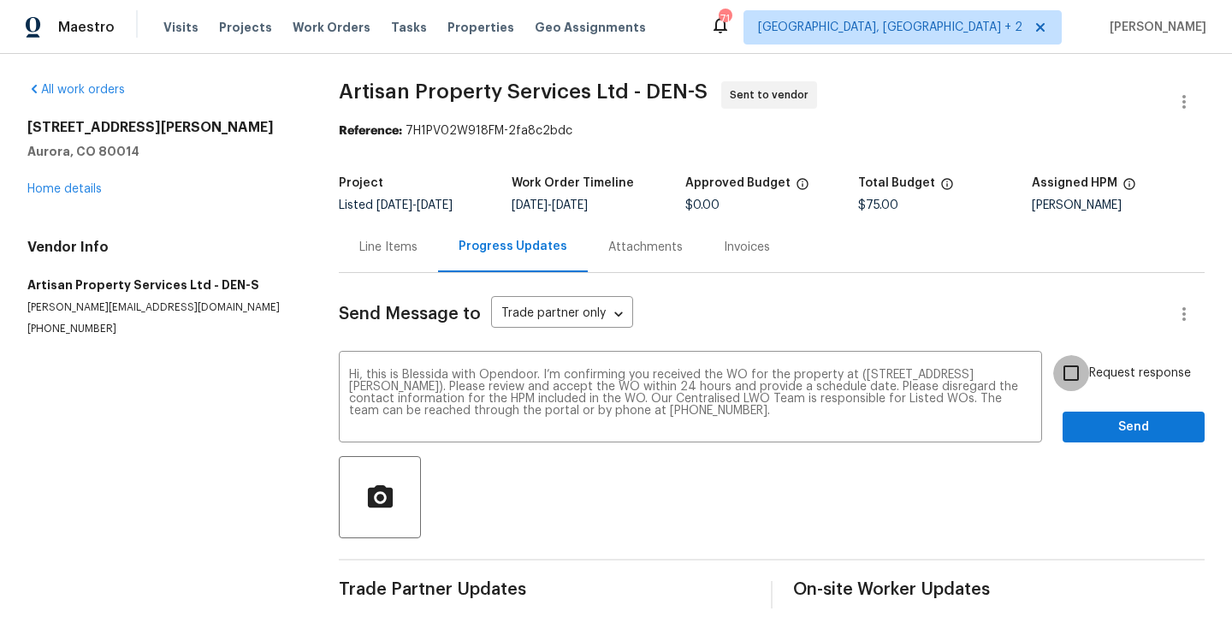
click at [1073, 380] on input "Request response" at bounding box center [1071, 373] width 36 height 36
checkbox input "true"
click at [1086, 411] on button "Send" at bounding box center [1133, 427] width 142 height 32
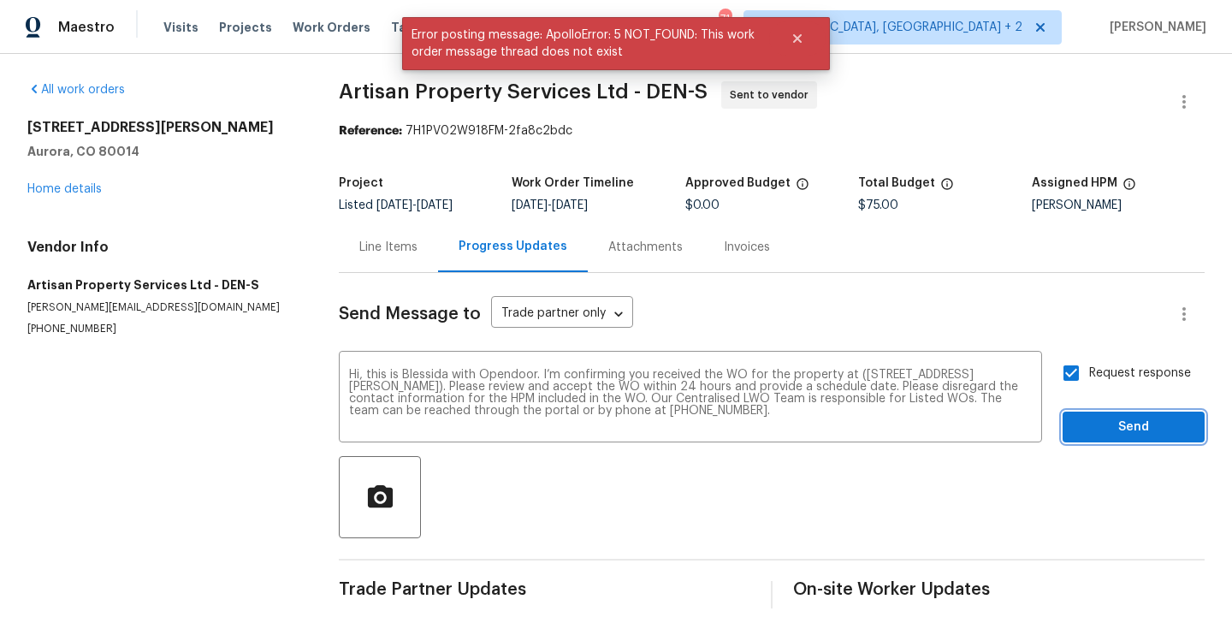
click at [1128, 433] on span "Send" at bounding box center [1133, 426] width 115 height 21
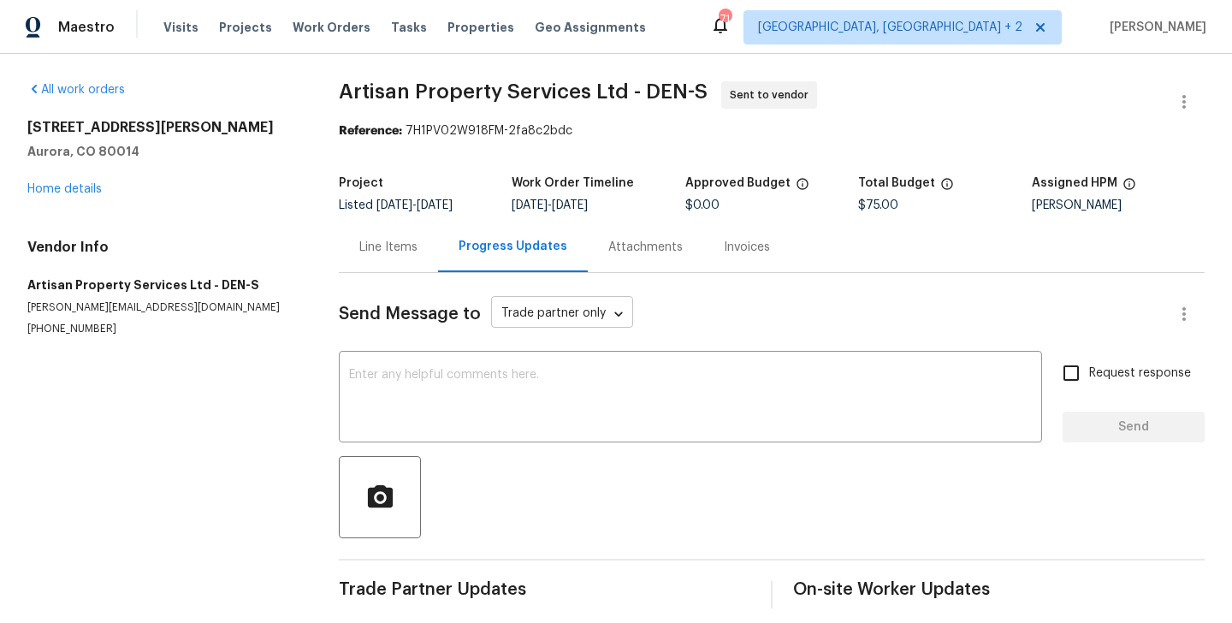
scroll to position [13, 0]
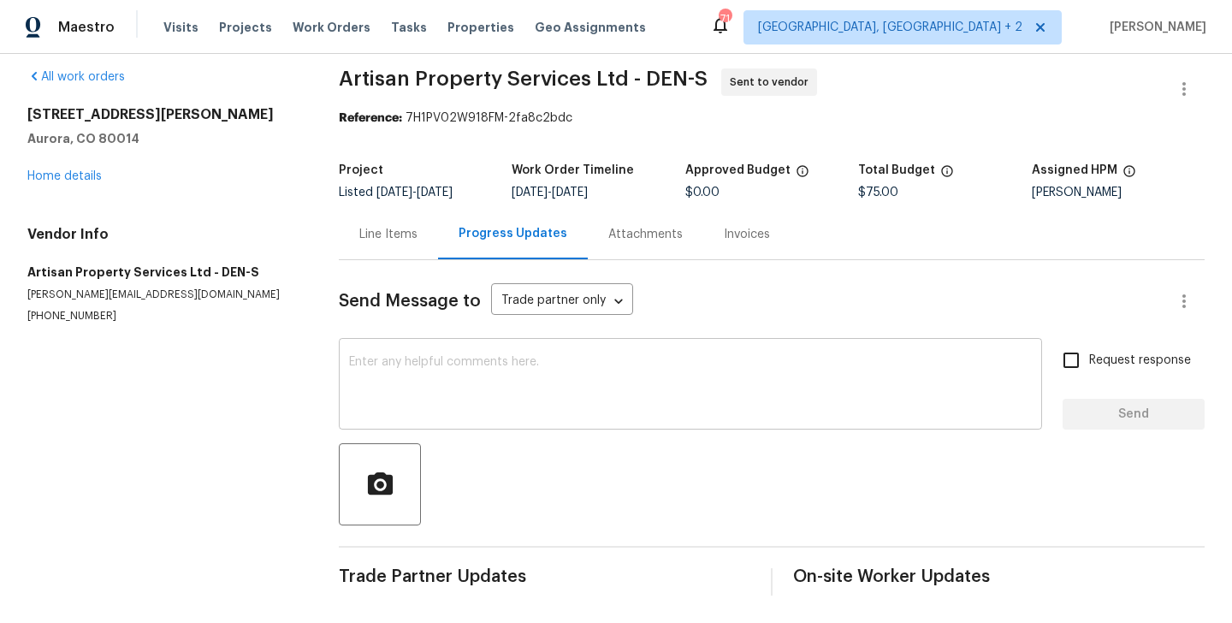
click at [505, 376] on textarea at bounding box center [690, 386] width 682 height 60
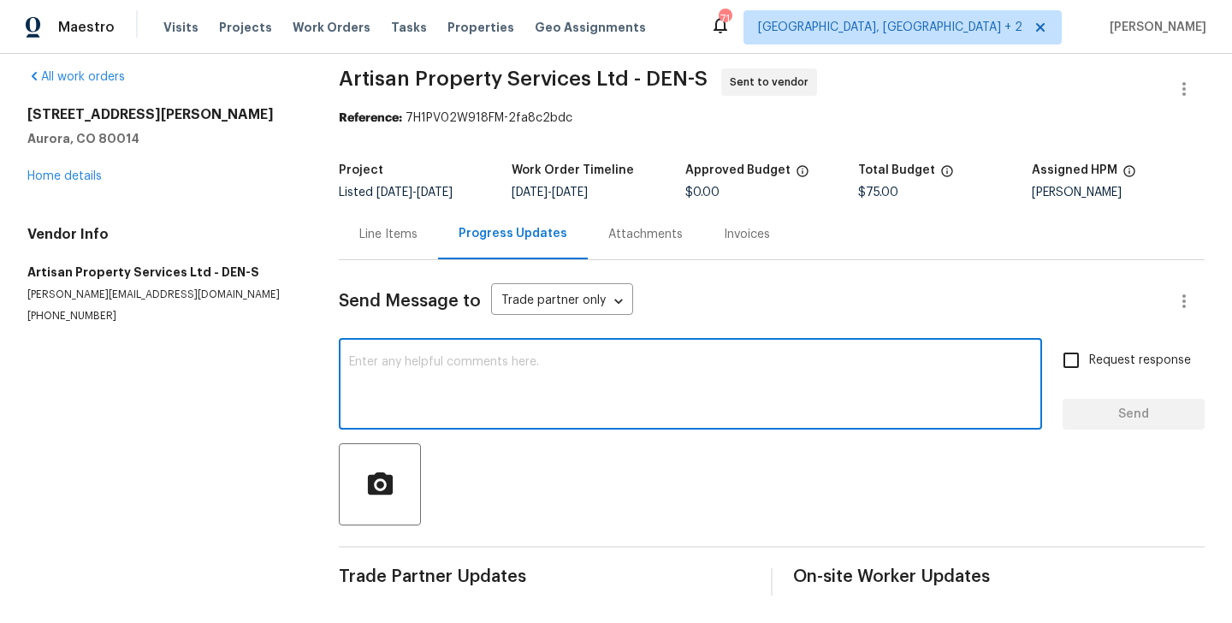
paste textarea "Hi, this is Blessida with Opendoor. I’m confirming you received the WO for the …"
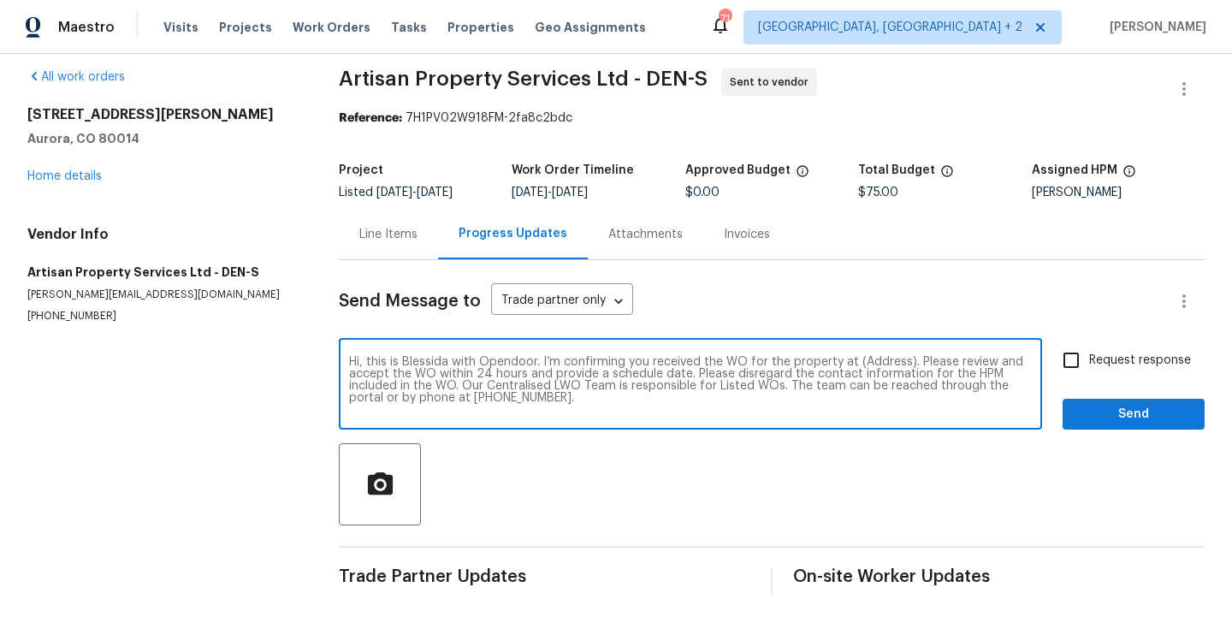
click at [877, 363] on textarea "Hi, this is Blessida with Opendoor. I’m confirming you received the WO for the …" at bounding box center [690, 386] width 682 height 60
paste textarea "2500 S Victor St Unit A, Aurora, CO 80014"
type textarea "Hi, this is Blessida with Opendoor. I’m confirming you received the WO for the …"
click at [1101, 362] on span "Request response" at bounding box center [1140, 360] width 102 height 18
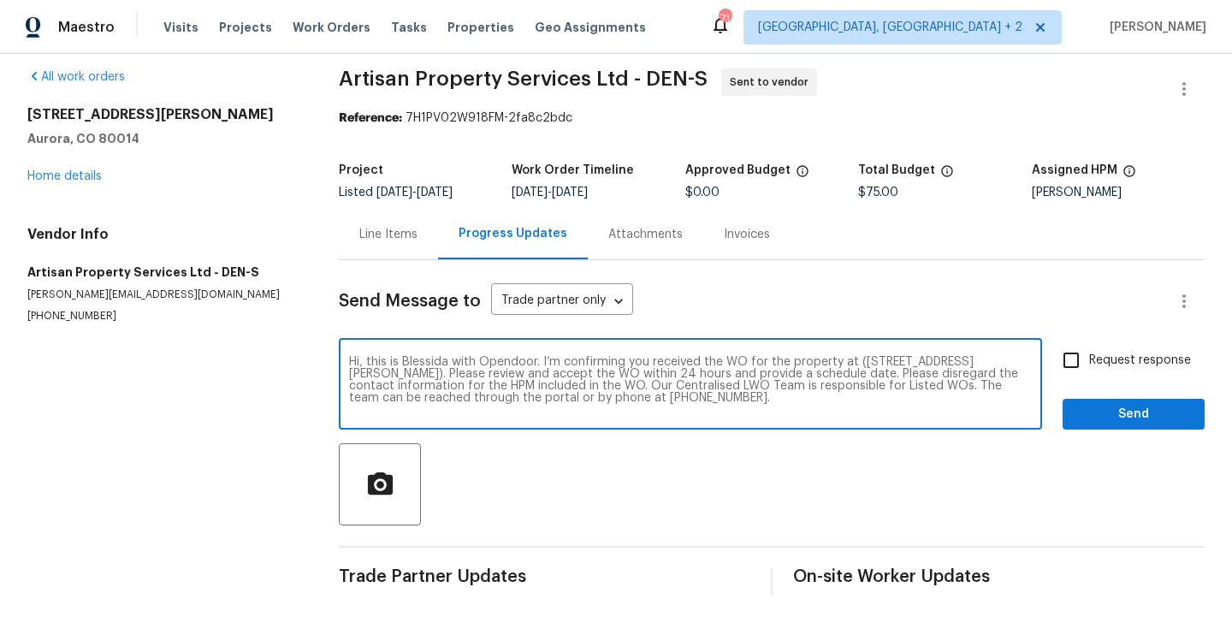
click at [1089, 362] on input "Request response" at bounding box center [1071, 360] width 36 height 36
checkbox input "true"
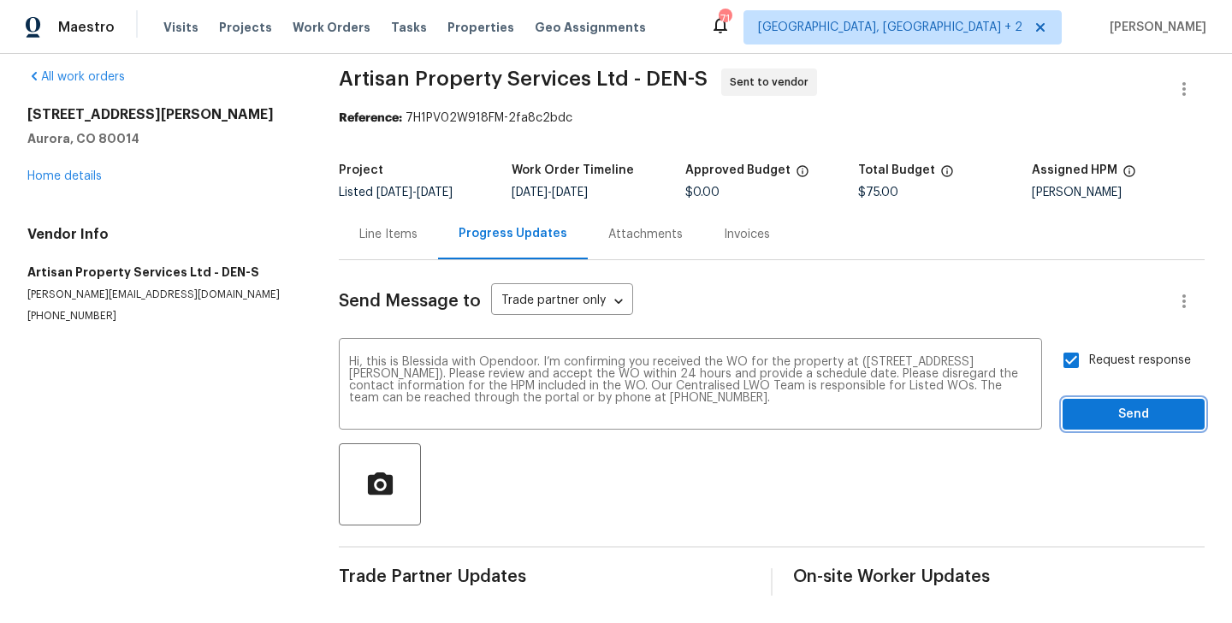
click at [1101, 412] on span "Send" at bounding box center [1133, 414] width 115 height 21
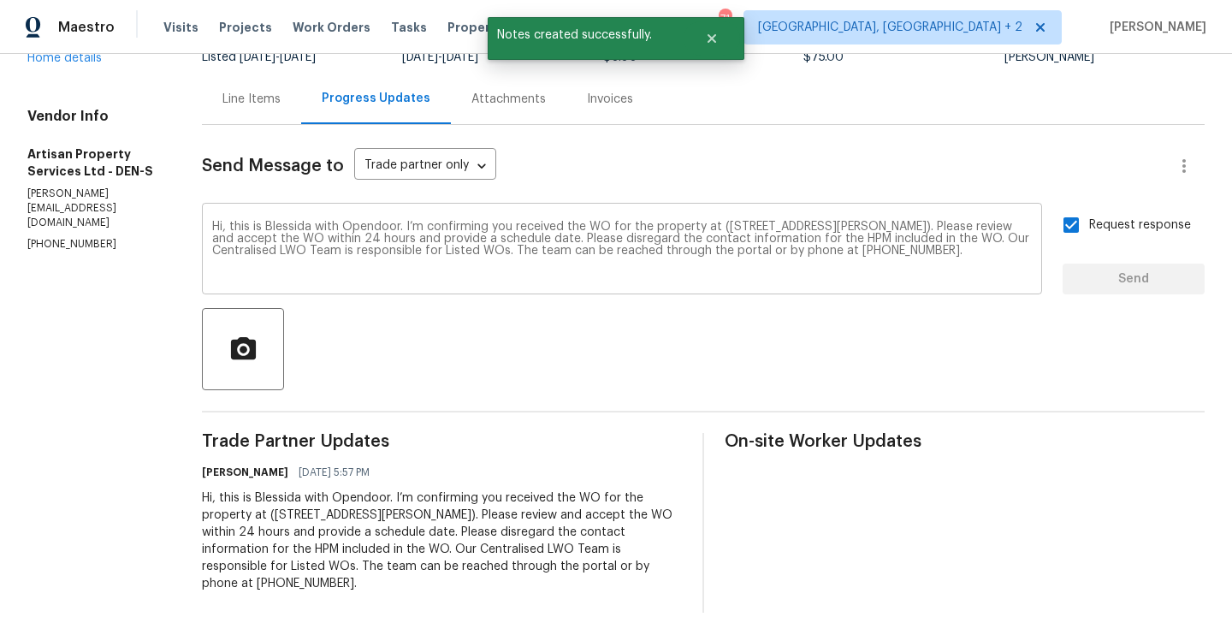
scroll to position [0, 0]
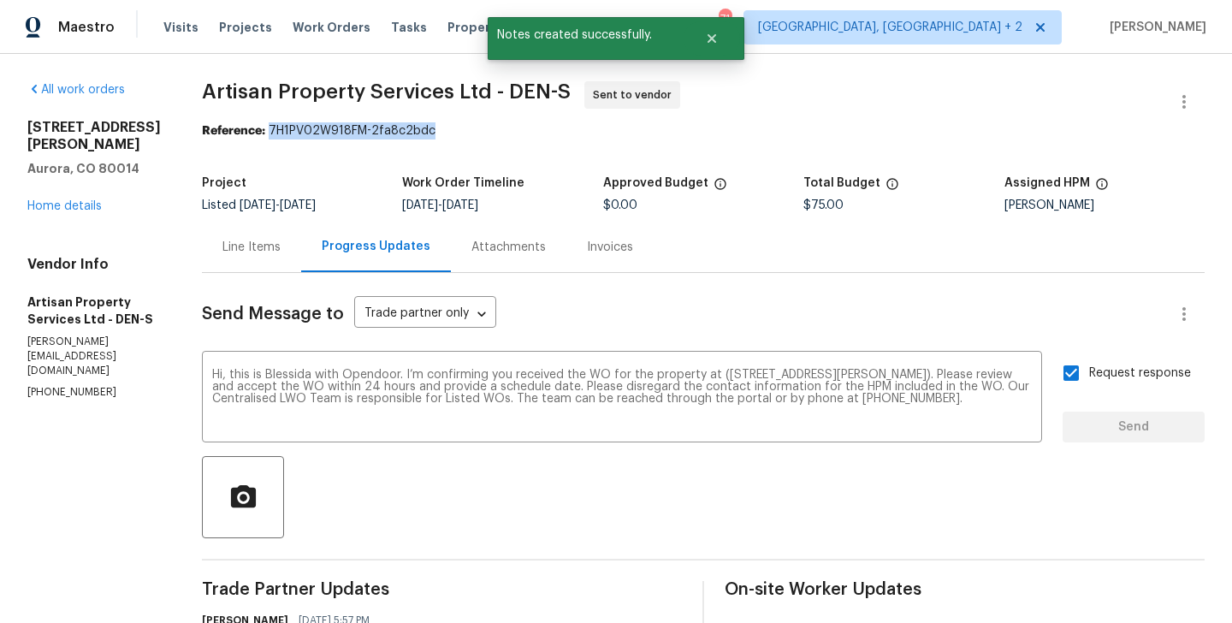
drag, startPoint x: 244, startPoint y: 132, endPoint x: 441, endPoint y: 132, distance: 197.6
click at [441, 132] on div "Reference: 7H1PV02W918FM-2fa8c2bdc" at bounding box center [703, 130] width 1002 height 17
copy div "7H1PV02W918FM-2fa8c2bdc"
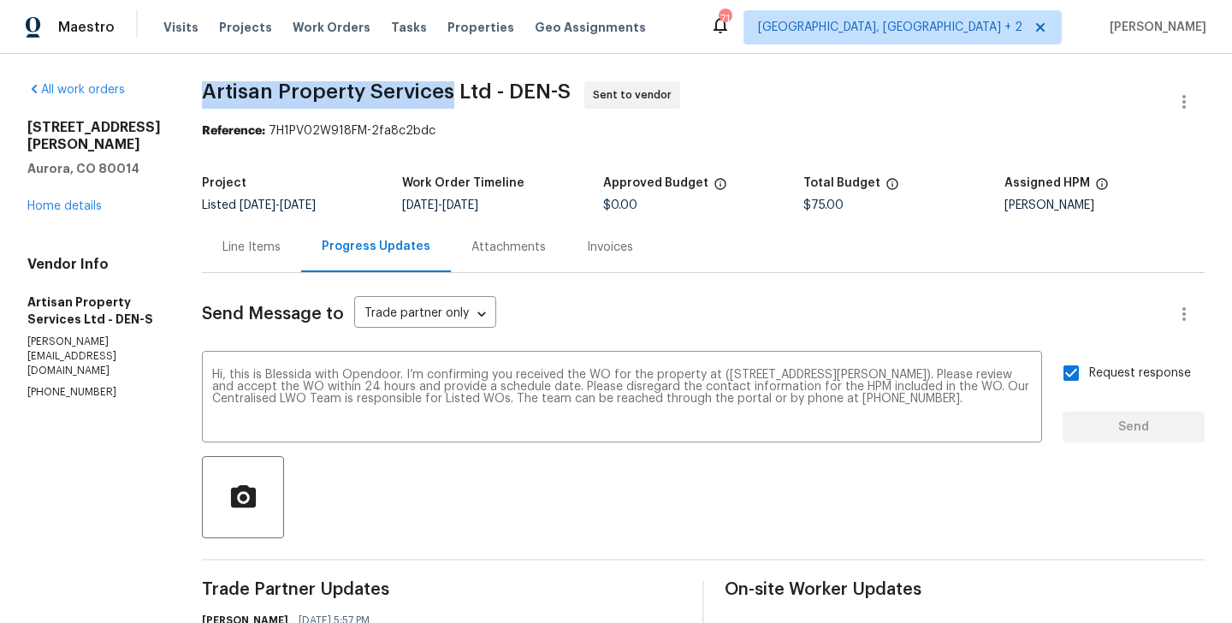
drag, startPoint x: 170, startPoint y: 90, endPoint x: 424, endPoint y: 86, distance: 254.0
click at [424, 86] on div "All work orders 2500 S Victor St Unit A Aurora, CO 80014 Home details Vendor In…" at bounding box center [616, 421] width 1232 height 734
copy span "Artisan Property Services"
click at [56, 209] on link "Home details" at bounding box center [64, 206] width 74 height 12
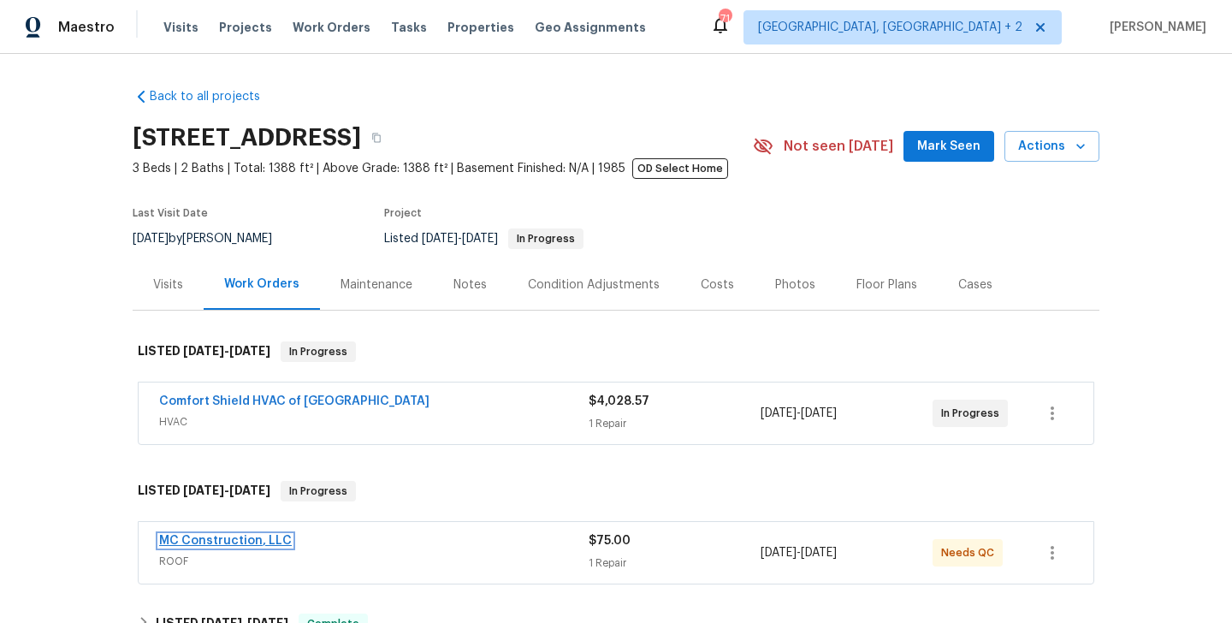
click at [252, 539] on link "MC Construction, LLC" at bounding box center [225, 541] width 133 height 12
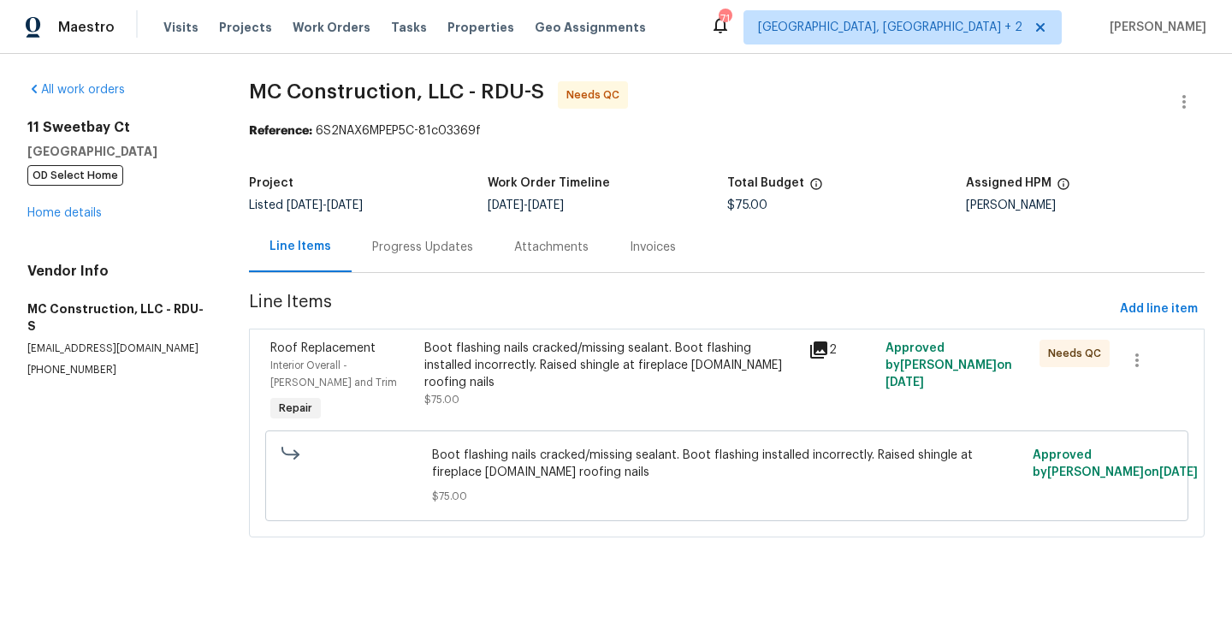
click at [691, 369] on div "Boot flashing nails cracked/missing sealant. Boot flashing installed incorrectl…" at bounding box center [611, 365] width 375 height 51
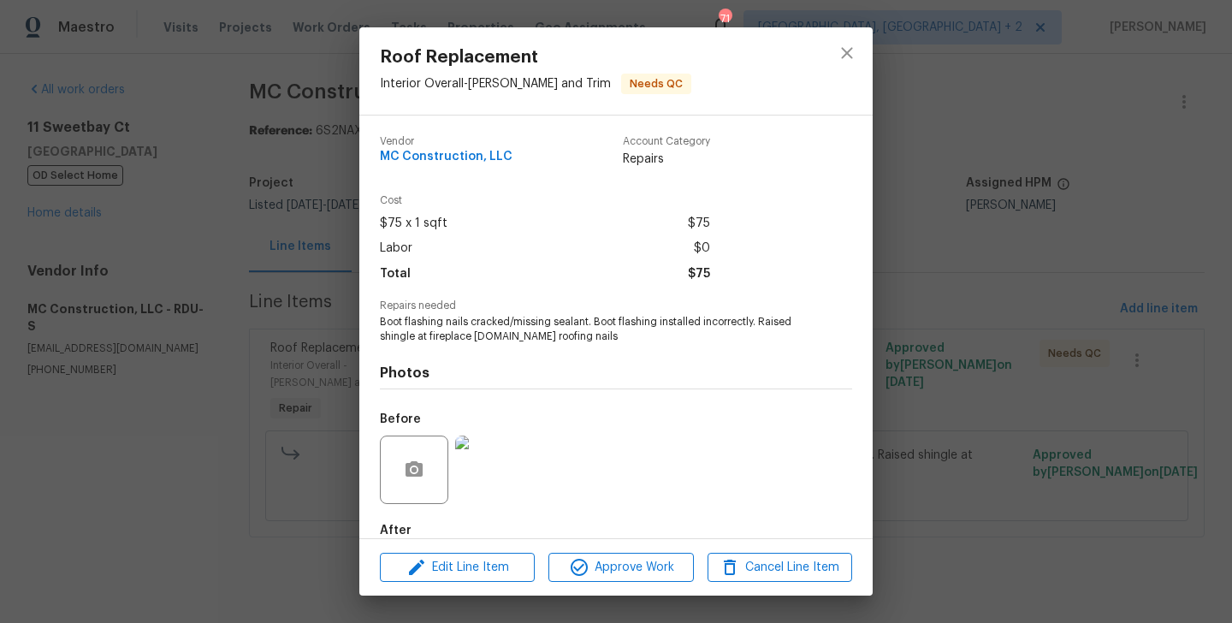
click at [945, 326] on div "Roof Replacement Interior Overall - [PERSON_NAME] and Trim Needs QC Vendor MC C…" at bounding box center [616, 311] width 1232 height 623
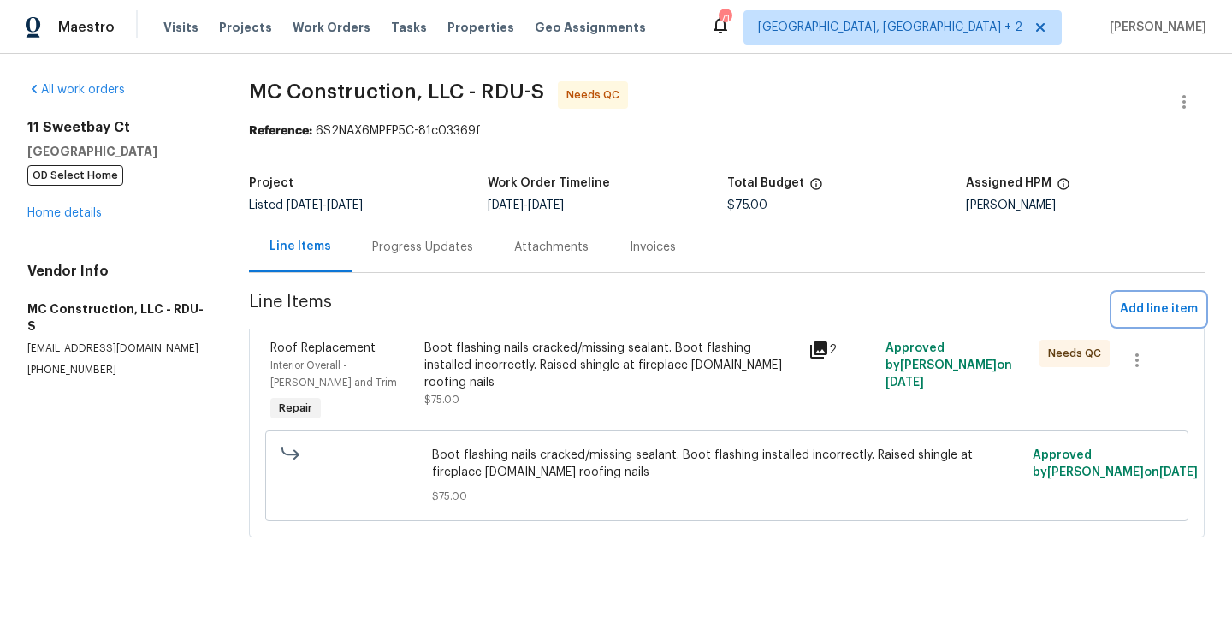
click at [1154, 300] on span "Add line item" at bounding box center [1158, 308] width 78 height 21
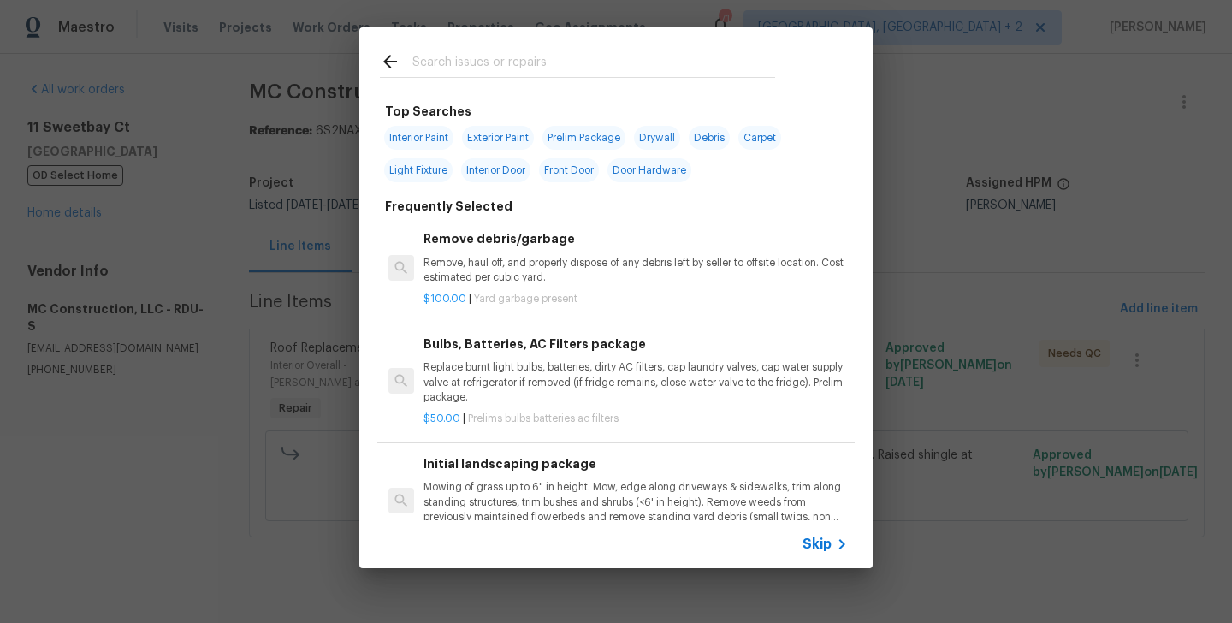
click at [523, 61] on input "text" at bounding box center [593, 64] width 363 height 26
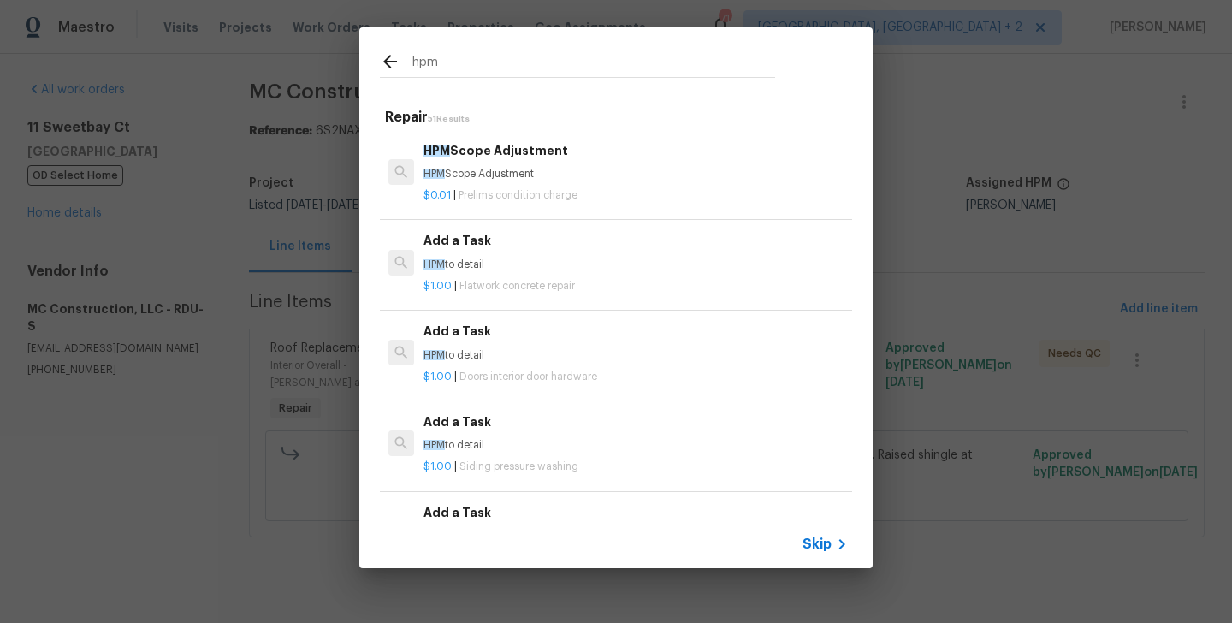
type input "hpm"
click at [494, 264] on p "HPM to detail" at bounding box center [635, 264] width 424 height 15
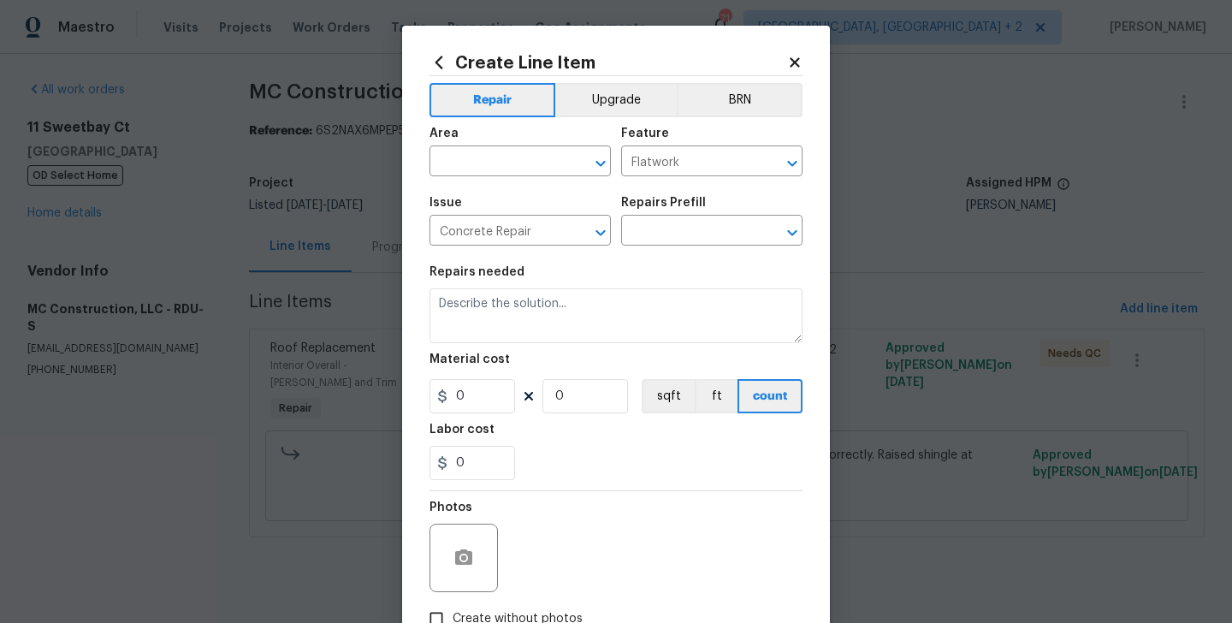
type input "Add a Task $1.00"
type textarea "HPM to detail"
type input "1"
click at [495, 165] on input "text" at bounding box center [495, 163] width 133 height 27
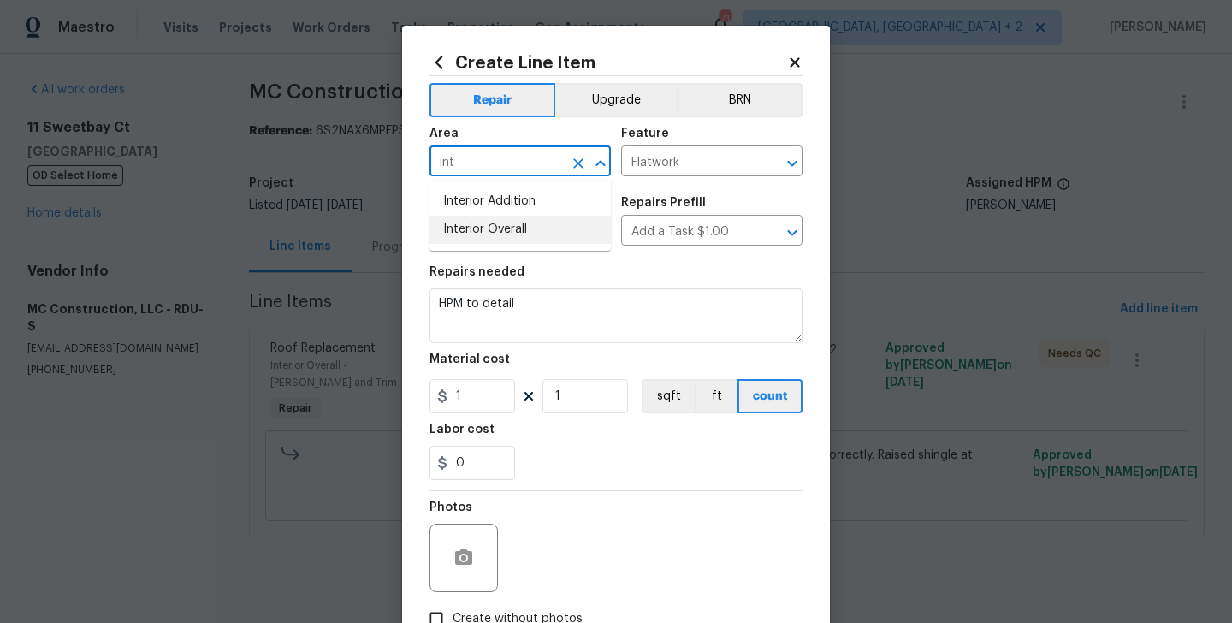
click at [497, 225] on li "Interior Overall" at bounding box center [519, 230] width 181 height 28
type input "Interior Overall"
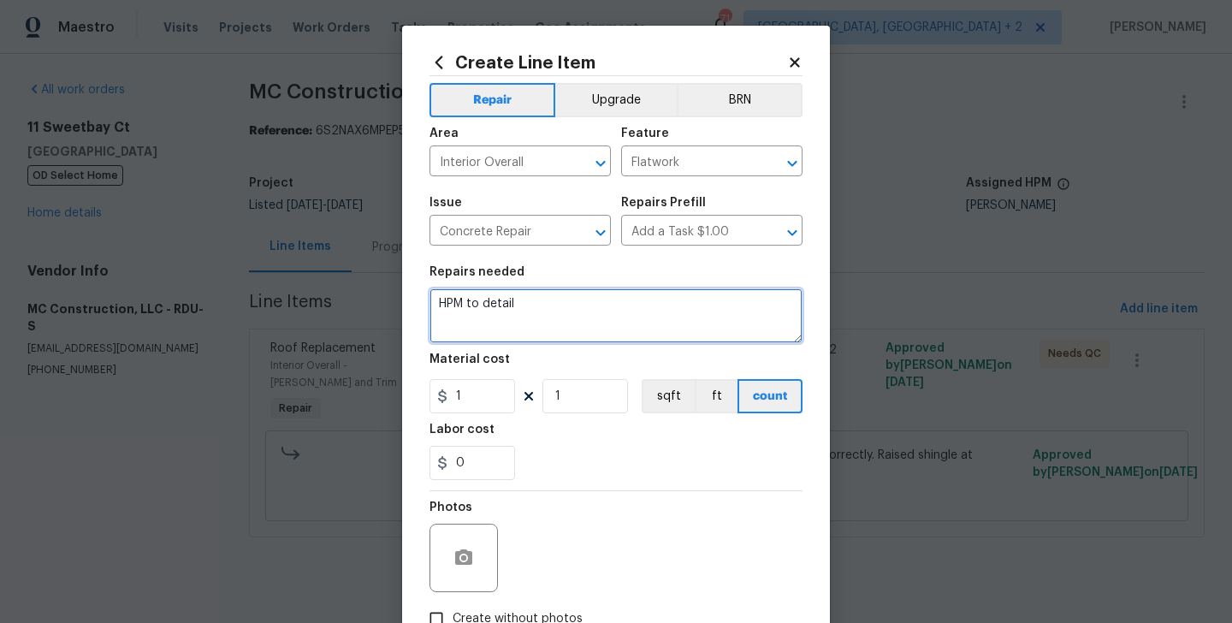
click at [475, 310] on textarea "HPM to detail" at bounding box center [615, 315] width 373 height 55
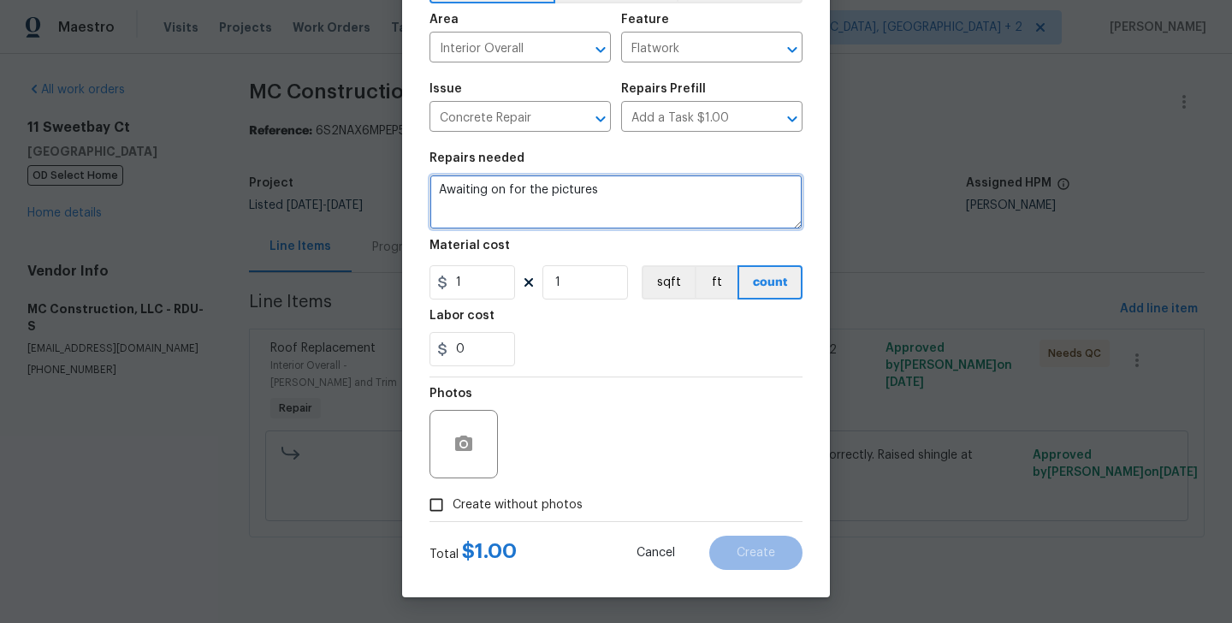
type textarea "Awaiting on for the pictures"
click at [514, 514] on label "Create without photos" at bounding box center [501, 504] width 162 height 32
click at [452, 514] on input "Create without photos" at bounding box center [436, 504] width 32 height 32
checkbox input "true"
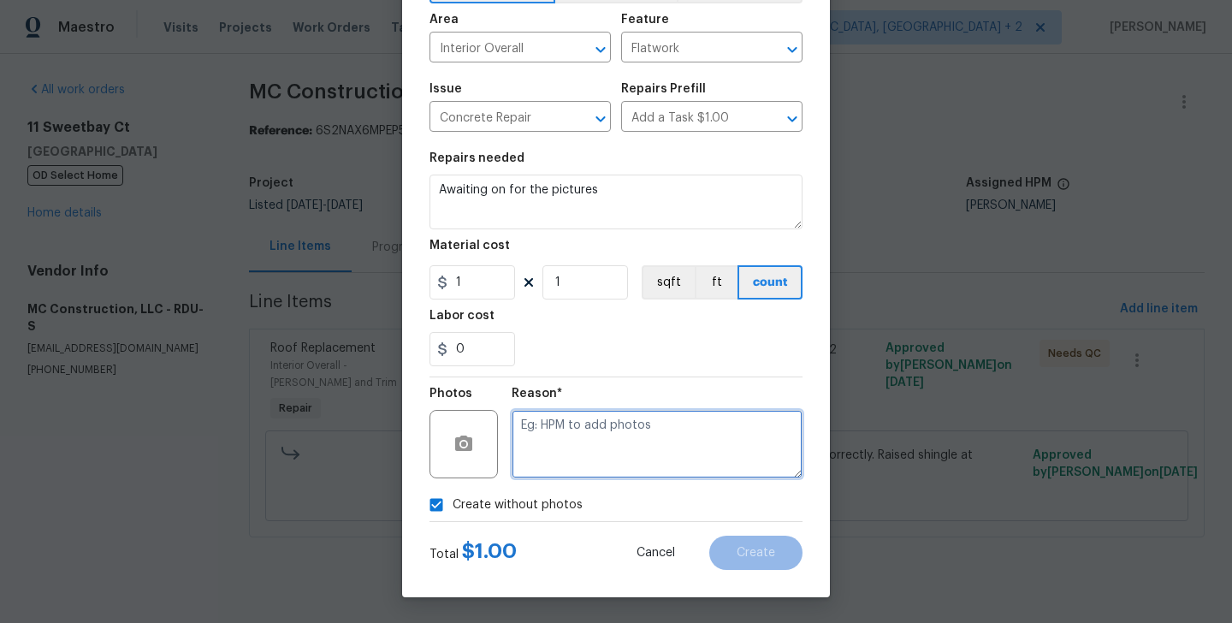
click at [638, 459] on textarea at bounding box center [656, 444] width 291 height 68
type textarea "n"
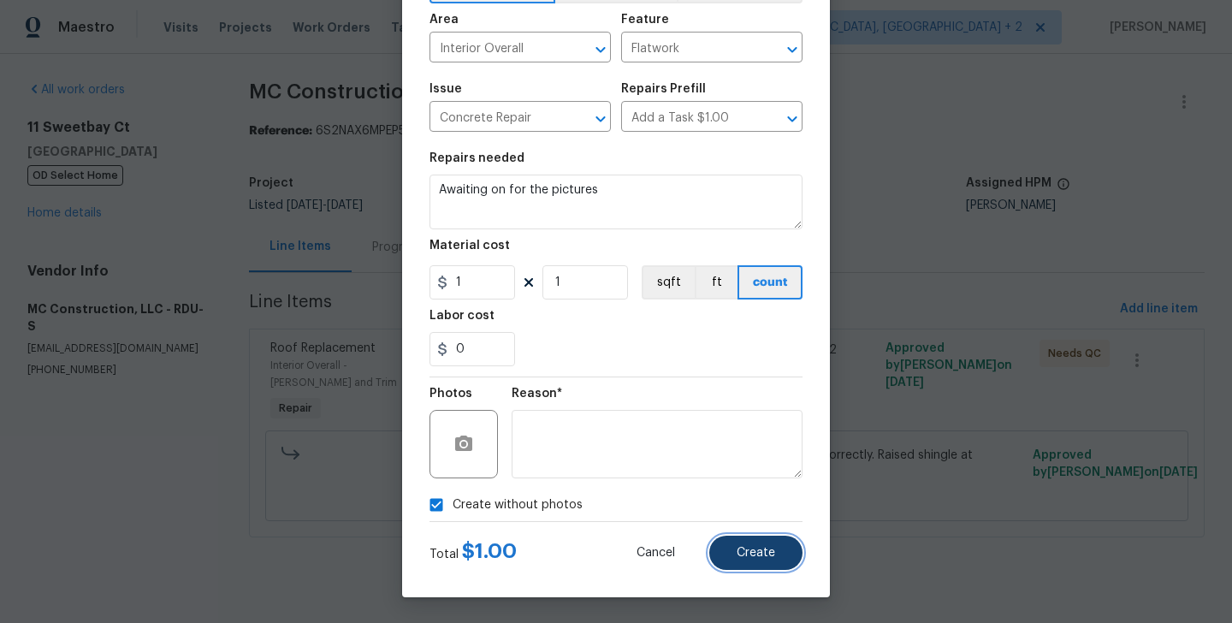
click at [776, 555] on button "Create" at bounding box center [755, 552] width 93 height 34
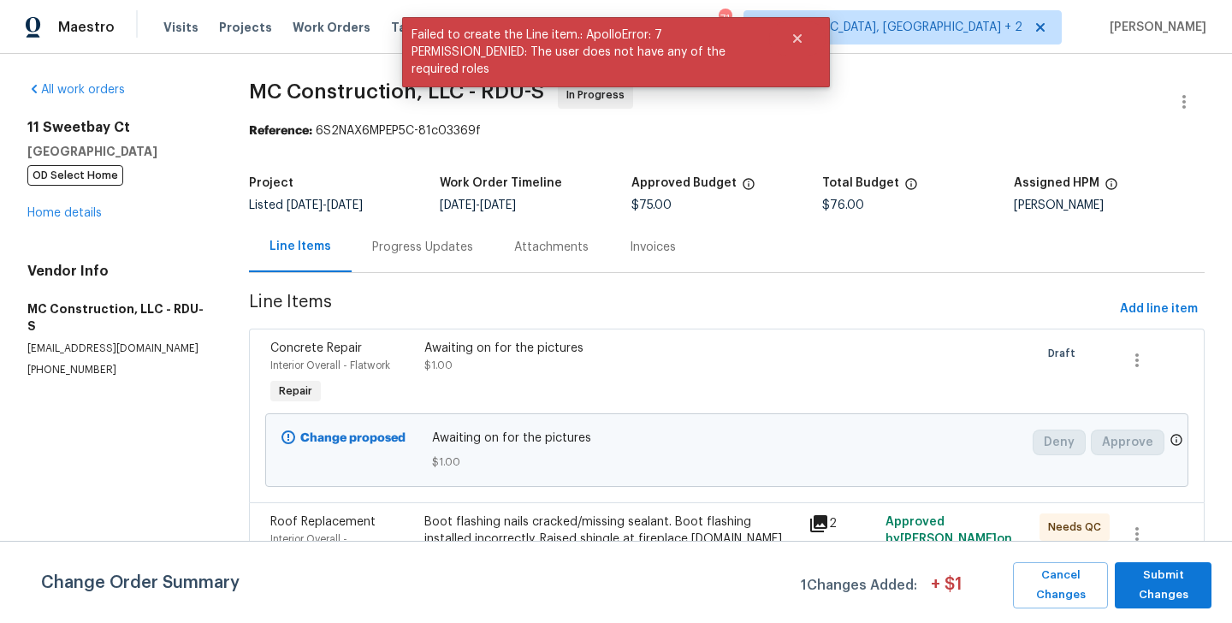
click at [1190, 557] on div "Change Order Summary 1 Changes Added: + $ 1 Cancel Changes Submit Changes" at bounding box center [616, 581] width 1232 height 82
click at [1174, 570] on span "Submit Changes" at bounding box center [1163, 584] width 80 height 39
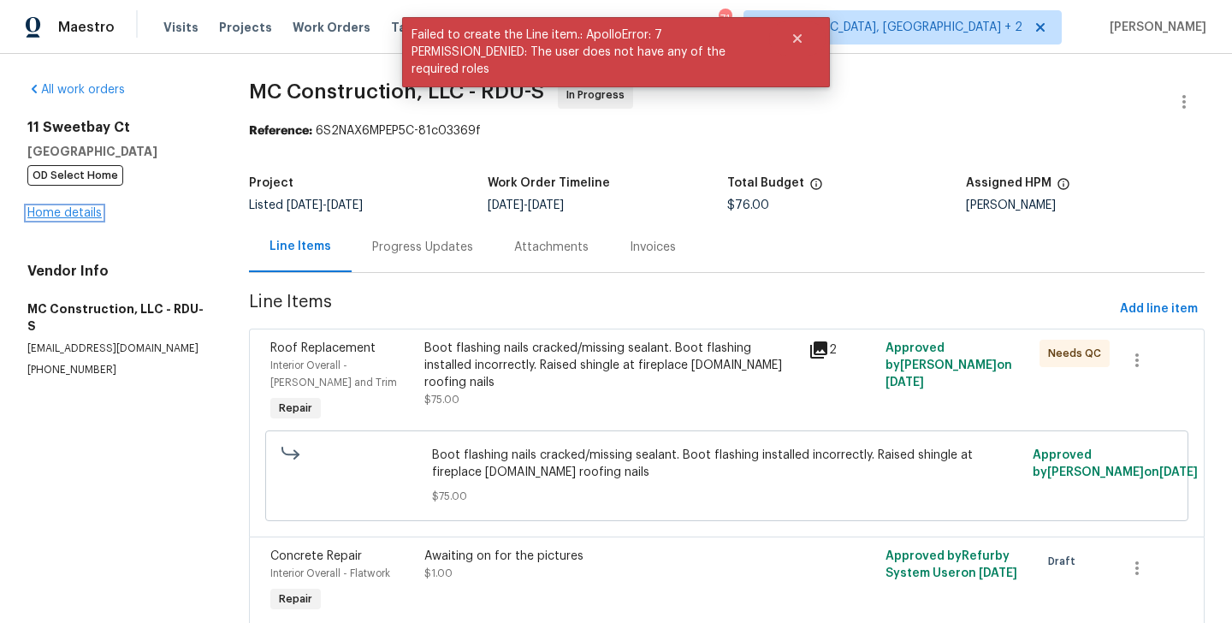
click at [93, 207] on link "Home details" at bounding box center [64, 213] width 74 height 12
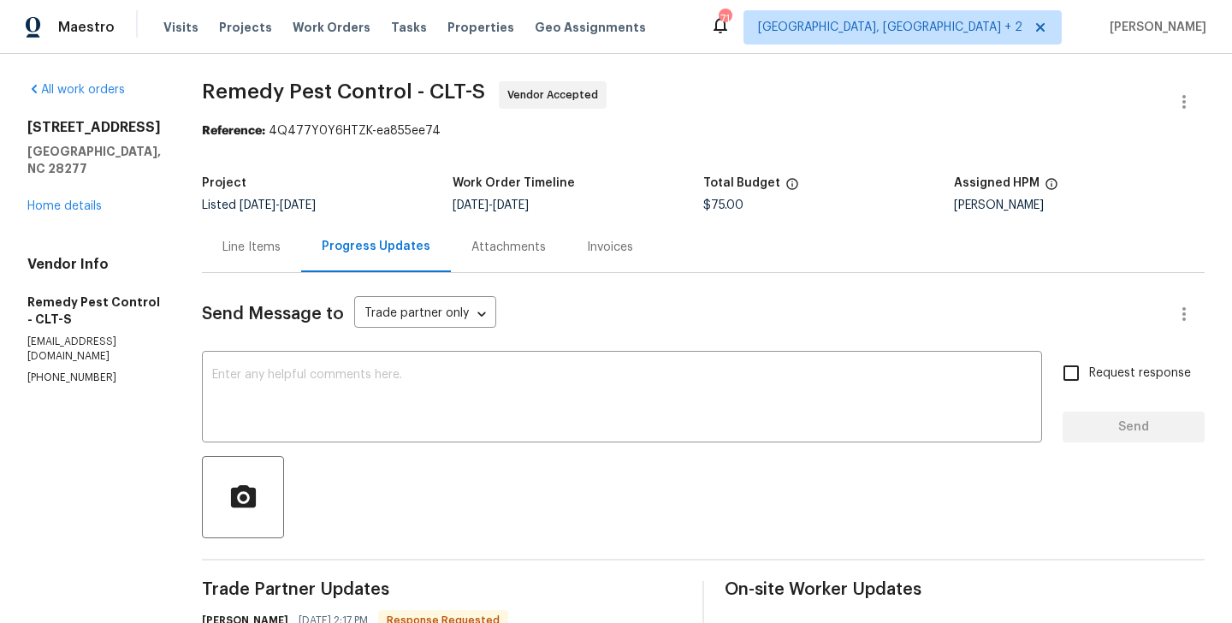
scroll to position [249, 0]
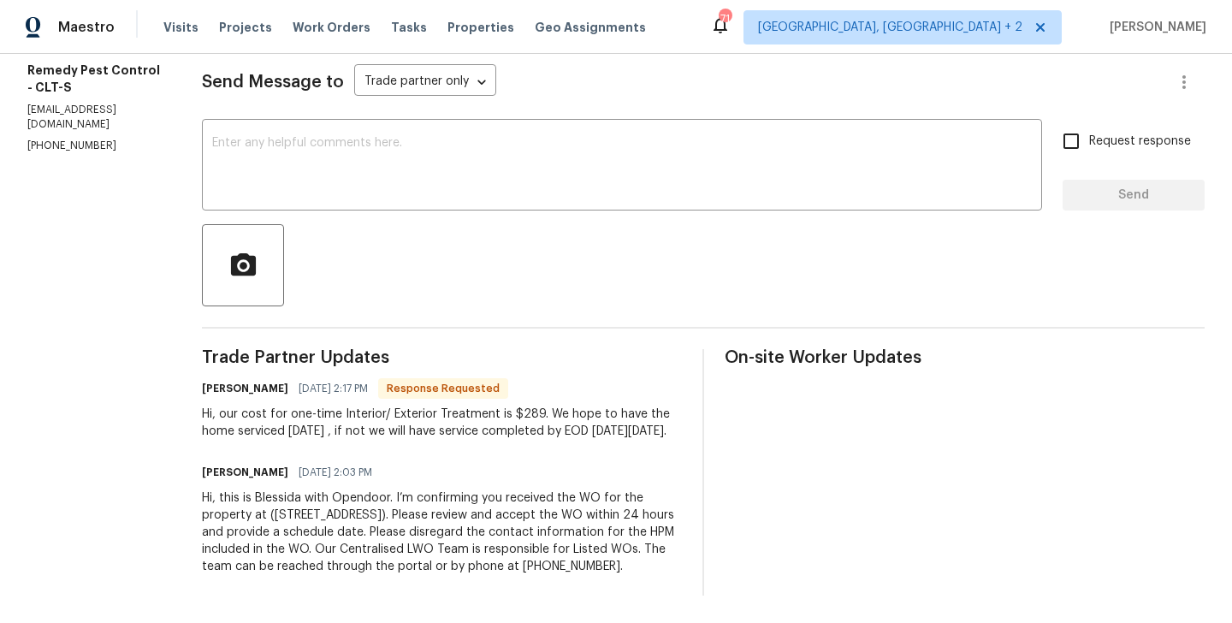
click at [202, 380] on h6 "[PERSON_NAME]" at bounding box center [245, 388] width 86 height 17
copy h6 "[PERSON_NAME]"
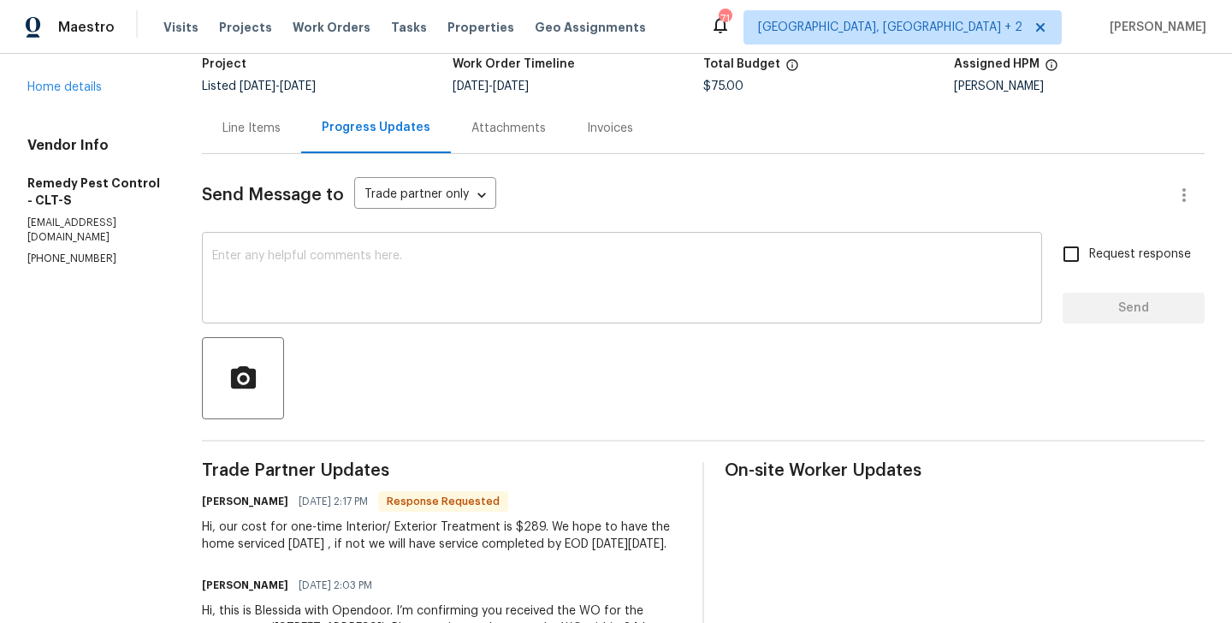
click at [336, 269] on textarea at bounding box center [621, 280] width 819 height 60
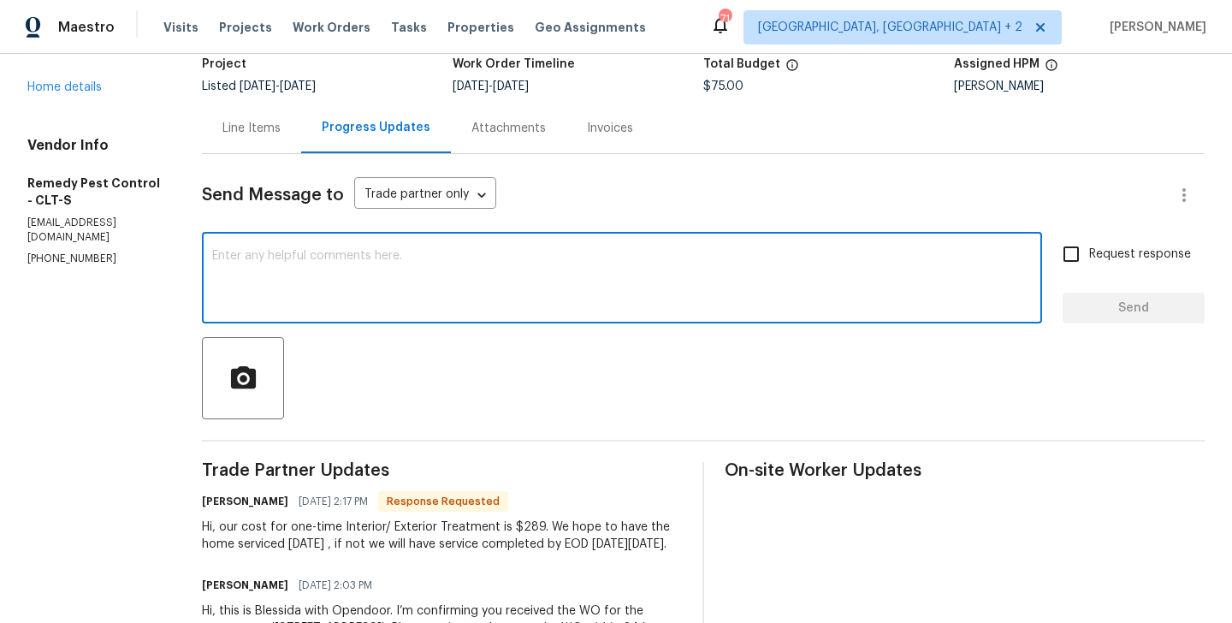
paste textarea "[PERSON_NAME]"
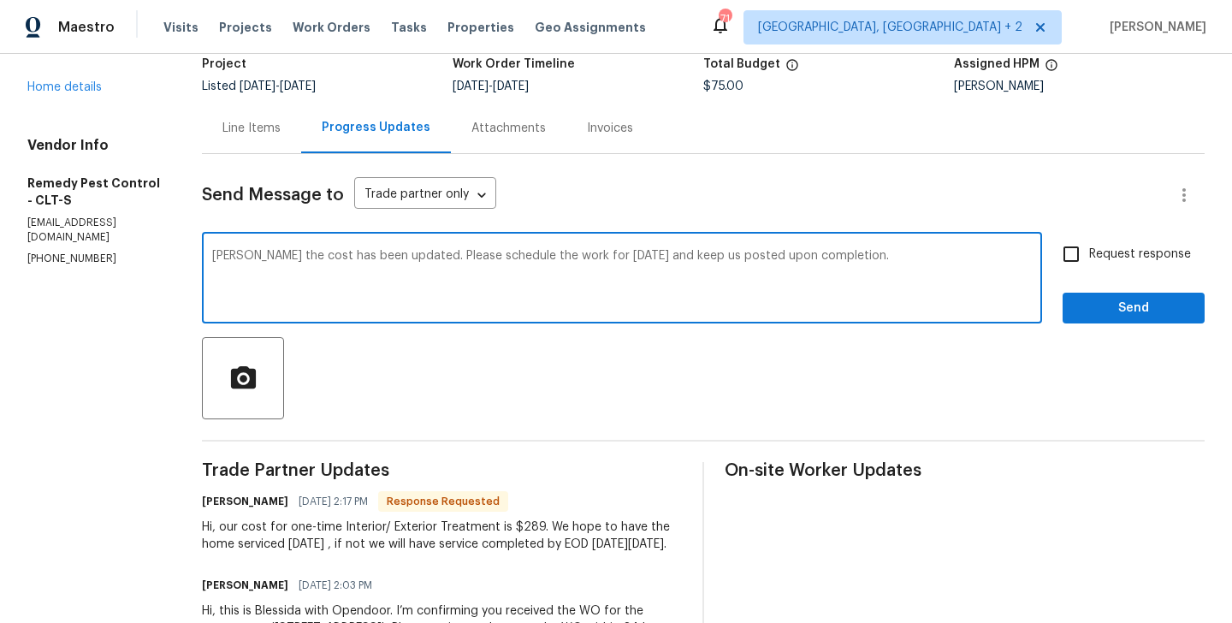
type textarea "[PERSON_NAME] the cost has been updated. Please schedule the work for [DATE] an…"
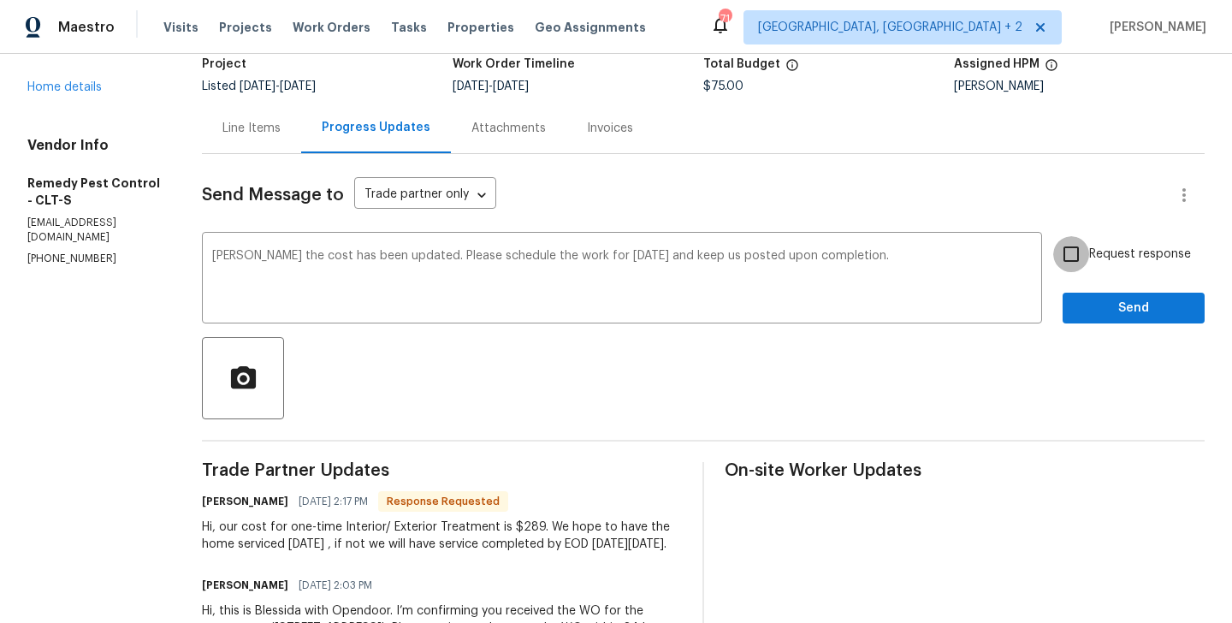
click at [1071, 257] on input "Request response" at bounding box center [1071, 254] width 36 height 36
checkbox input "true"
click at [1077, 292] on button "Send" at bounding box center [1133, 308] width 142 height 32
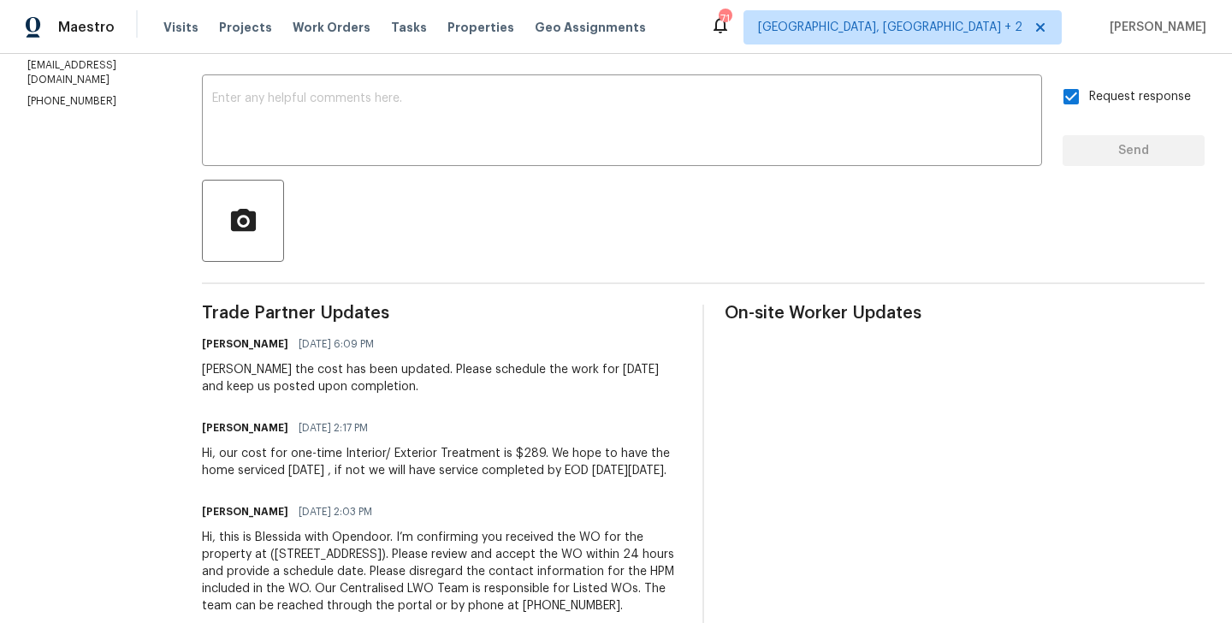
scroll to position [0, 0]
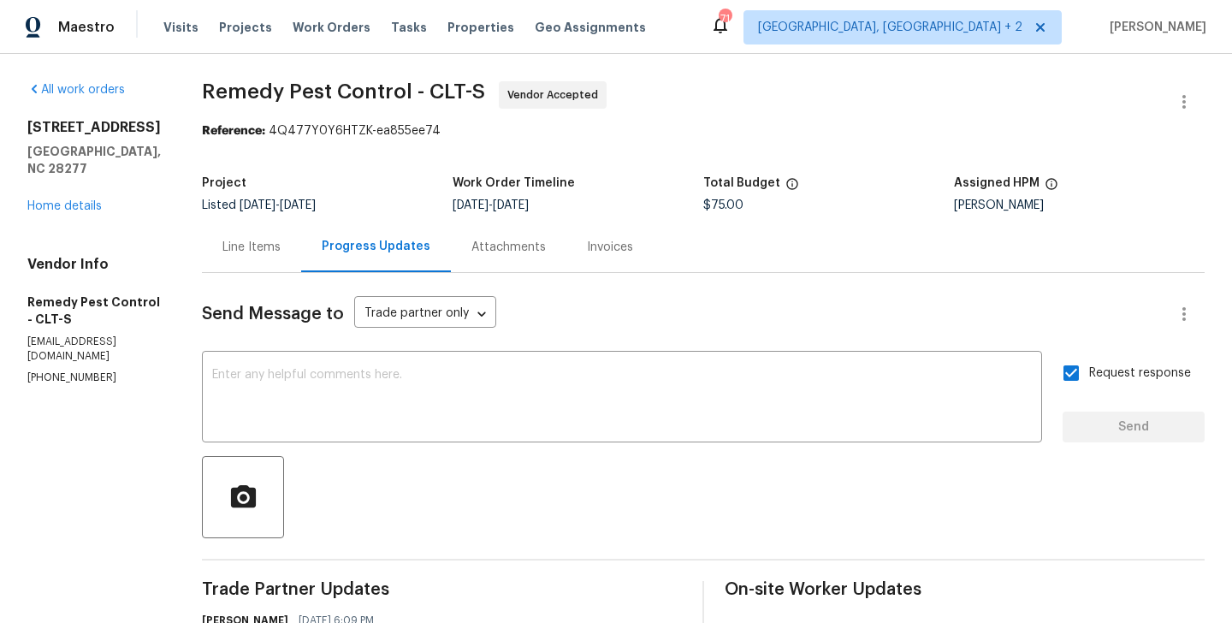
click at [232, 249] on div "Line Items" at bounding box center [251, 247] width 58 height 17
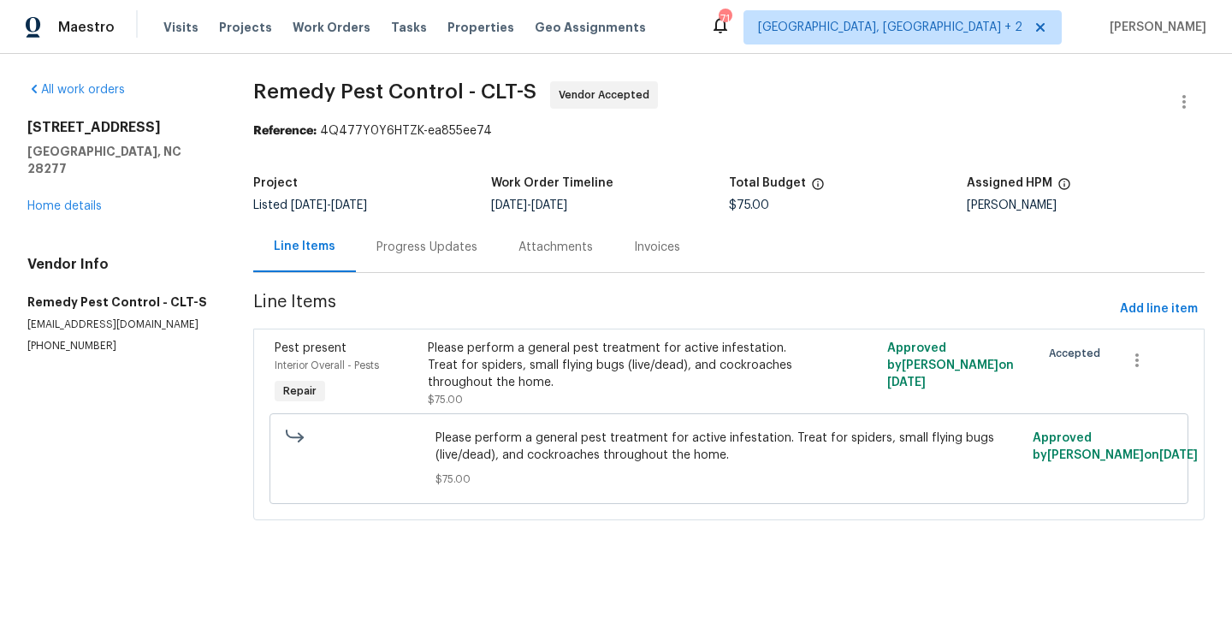
click at [565, 351] on div "Please perform a general pest treatment for active infestation. Treat for spide…" at bounding box center [614, 365] width 373 height 51
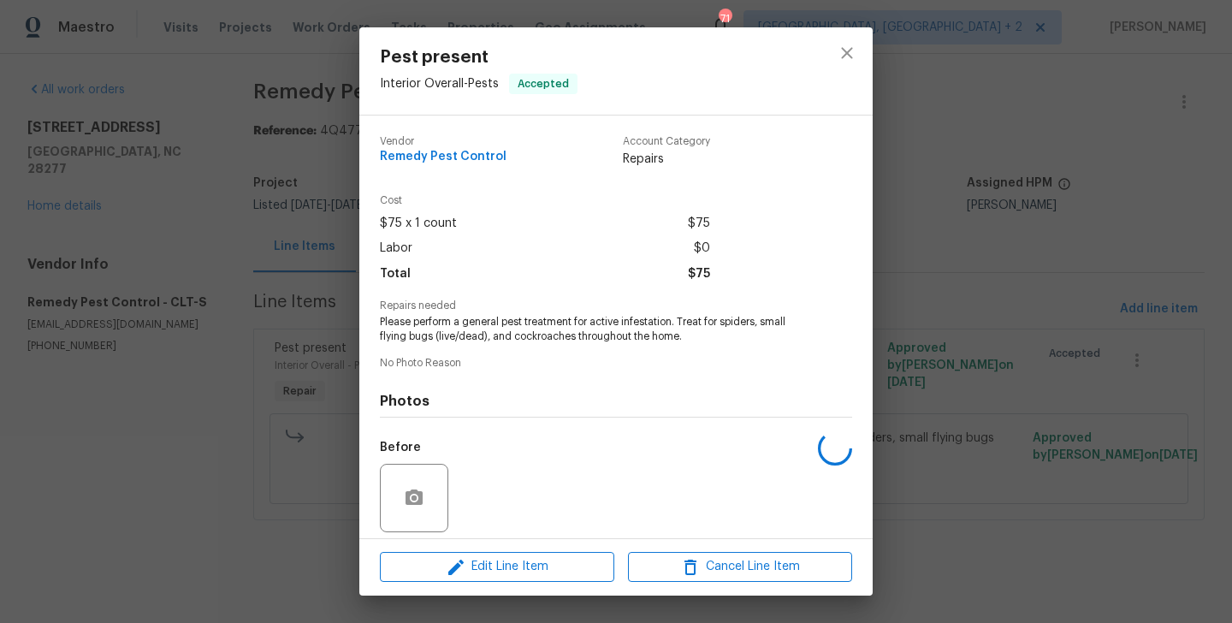
scroll to position [122, 0]
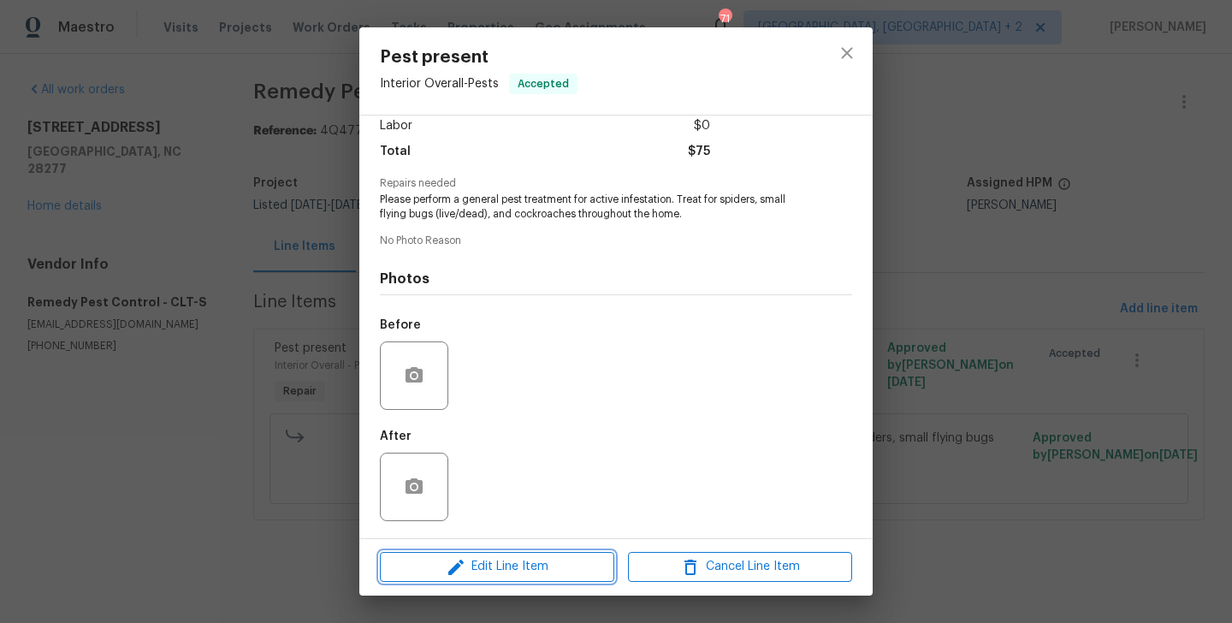
click at [516, 558] on span "Edit Line Item" at bounding box center [497, 566] width 224 height 21
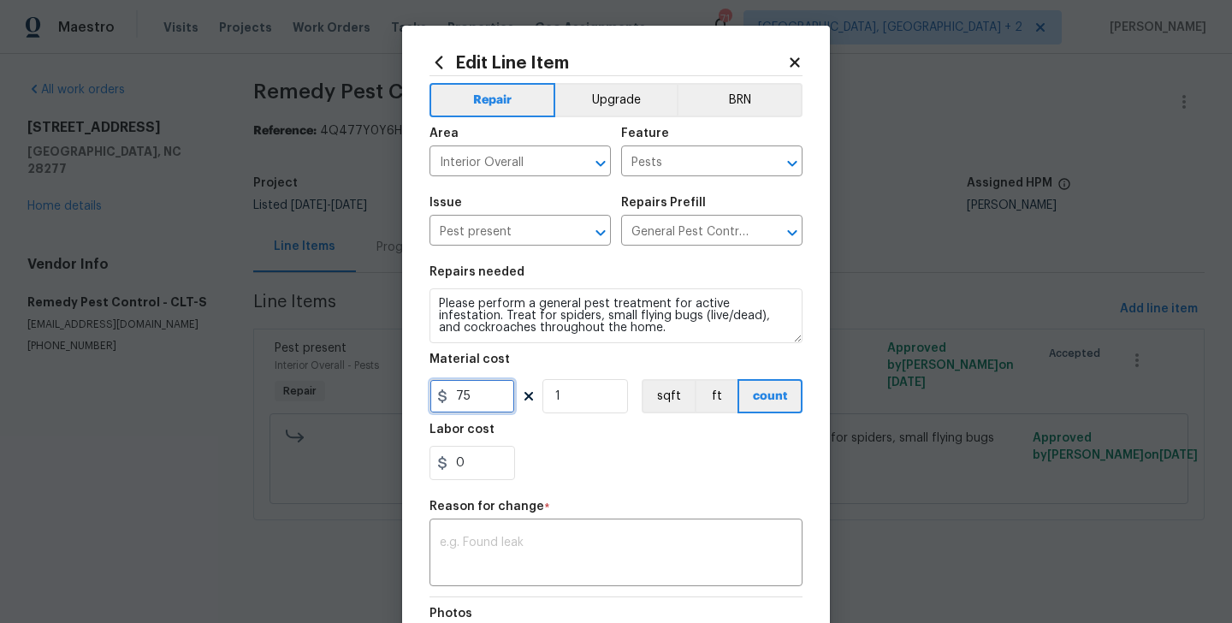
click at [478, 395] on input "75" at bounding box center [472, 396] width 86 height 34
type input "289"
click at [525, 532] on div "x ​" at bounding box center [615, 554] width 373 height 63
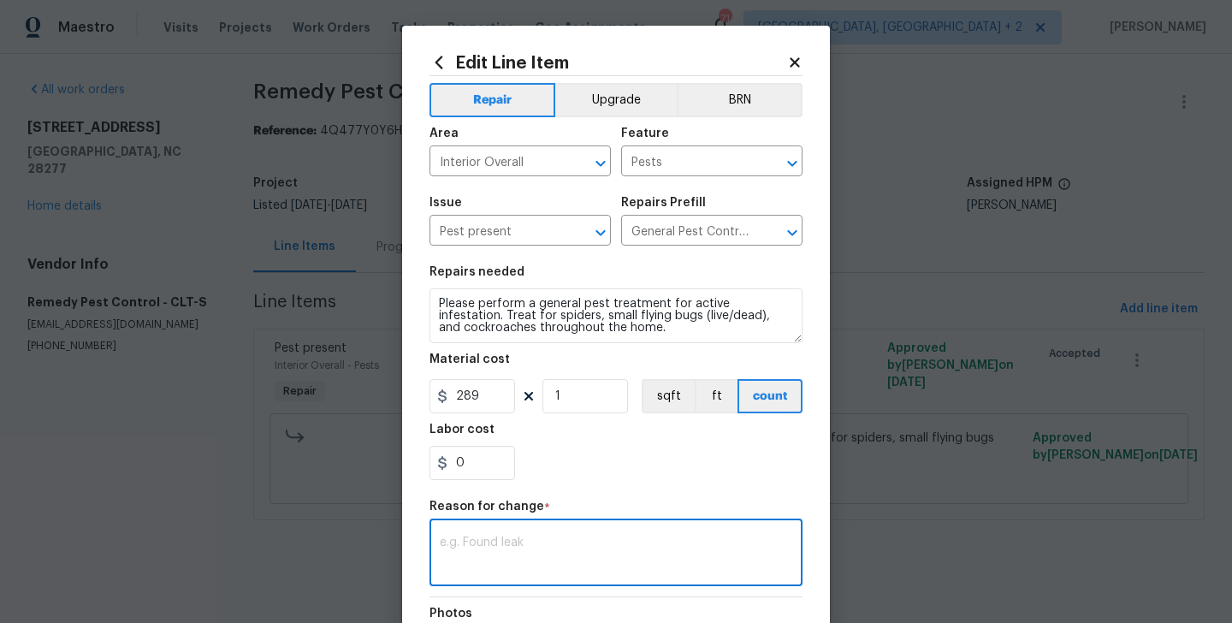
paste textarea "(BA) Updated per vendor’s final cost."
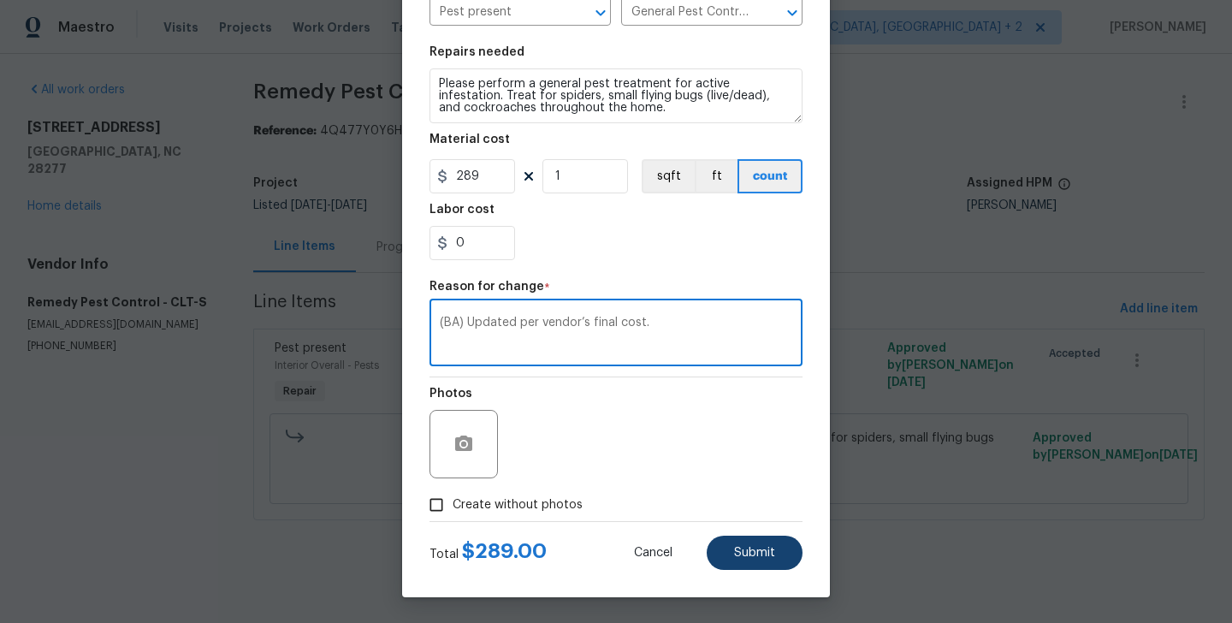
type textarea "(BA) Updated per vendor’s final cost."
click at [747, 553] on span "Submit" at bounding box center [754, 552] width 41 height 13
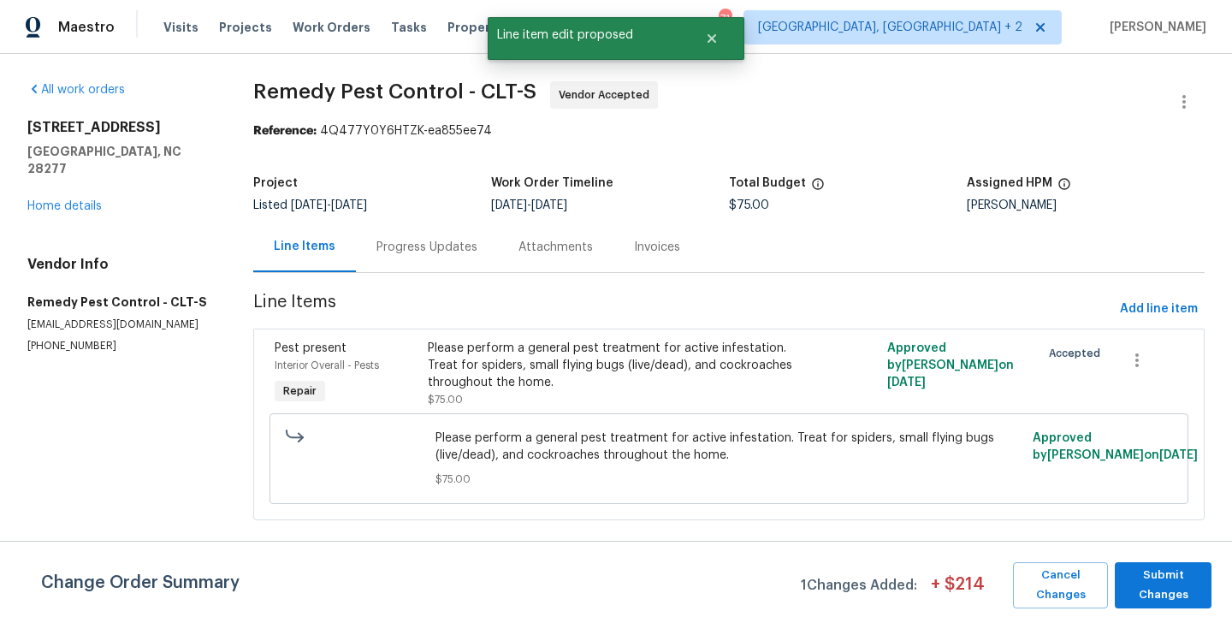
scroll to position [0, 0]
click at [1155, 582] on span "Submit Changes" at bounding box center [1163, 584] width 80 height 39
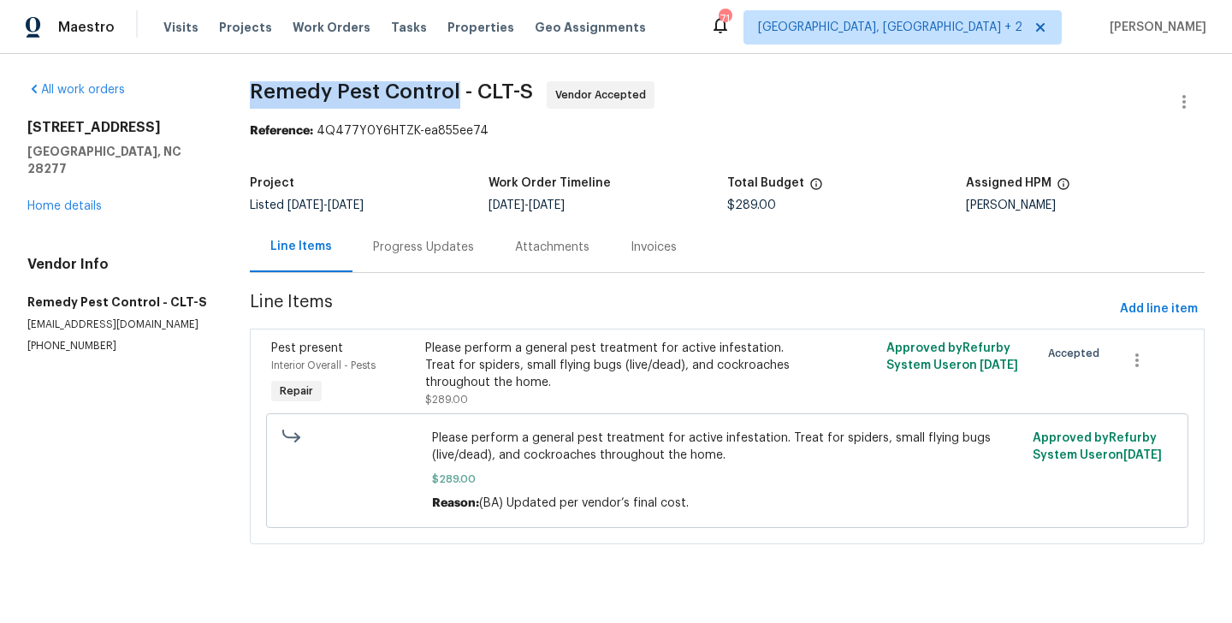
drag, startPoint x: 246, startPoint y: 92, endPoint x: 454, endPoint y: 87, distance: 207.9
click at [454, 87] on div "All work orders [STREET_ADDRESS] Home details Vendor Info Remedy Pest Control -…" at bounding box center [616, 323] width 1232 height 538
copy span "Remedy Pest Control"
click at [416, 265] on div "Progress Updates" at bounding box center [423, 246] width 142 height 50
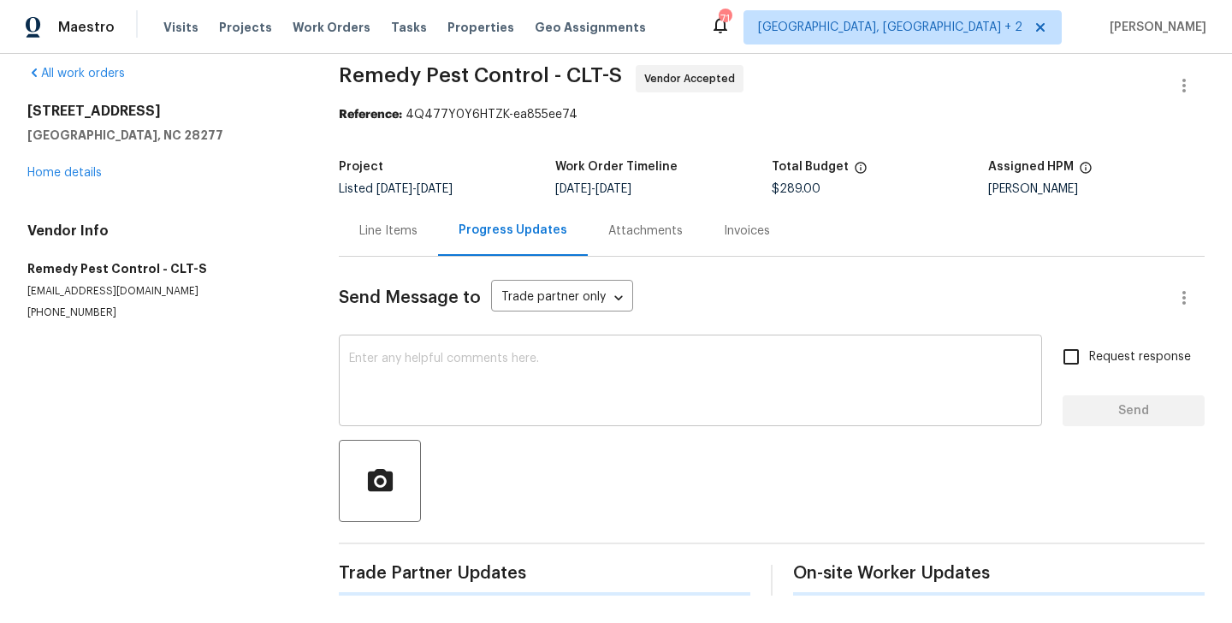
scroll to position [333, 0]
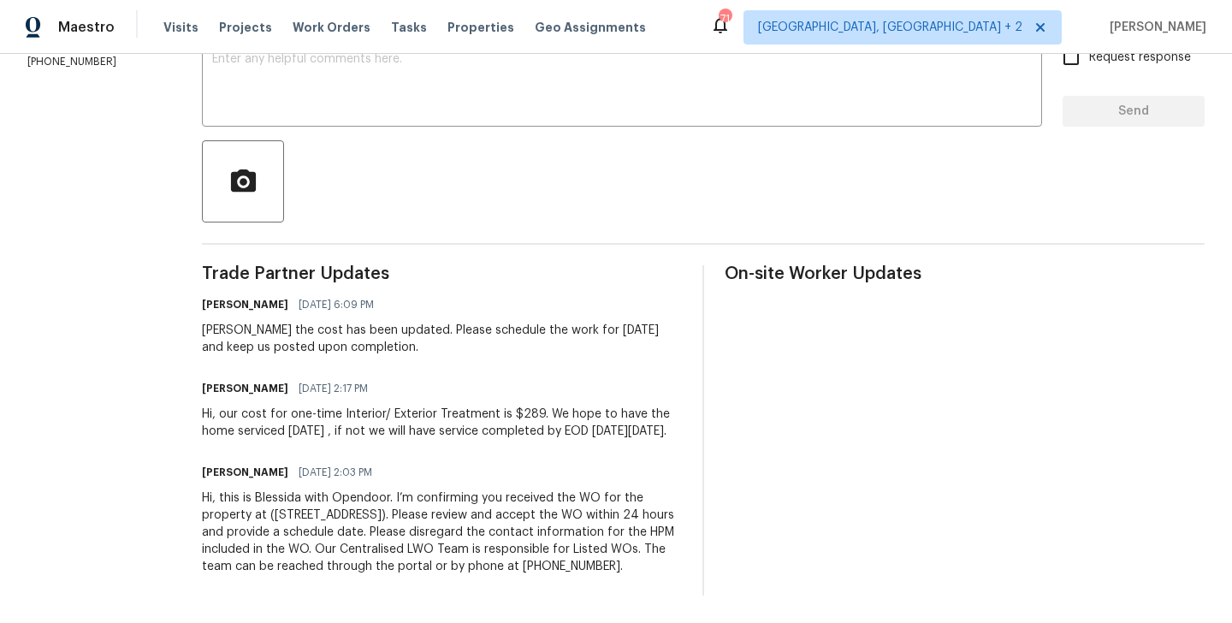
click at [340, 405] on div "Hi, our cost for one-time Interior/ Exterior Treatment is $289. We hope to have…" at bounding box center [442, 422] width 480 height 34
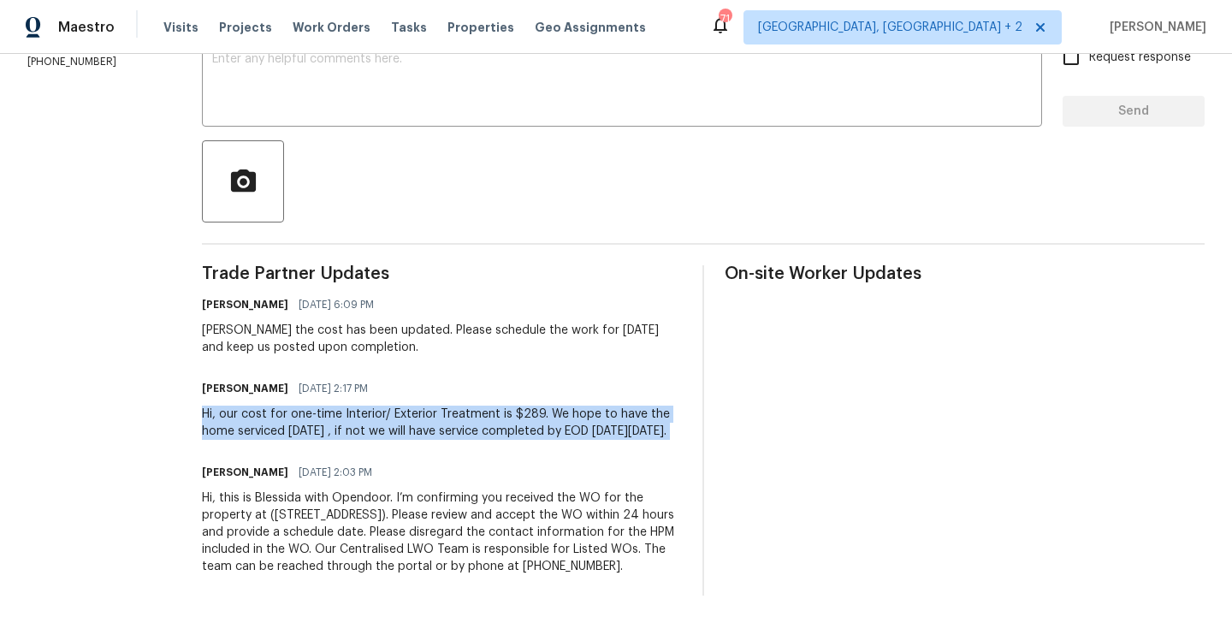
click at [340, 405] on div "Hi, our cost for one-time Interior/ Exterior Treatment is $289. We hope to have…" at bounding box center [442, 422] width 480 height 34
copy div "Hi, our cost for one-time Interior/ Exterior Treatment is $289. We hope to have…"
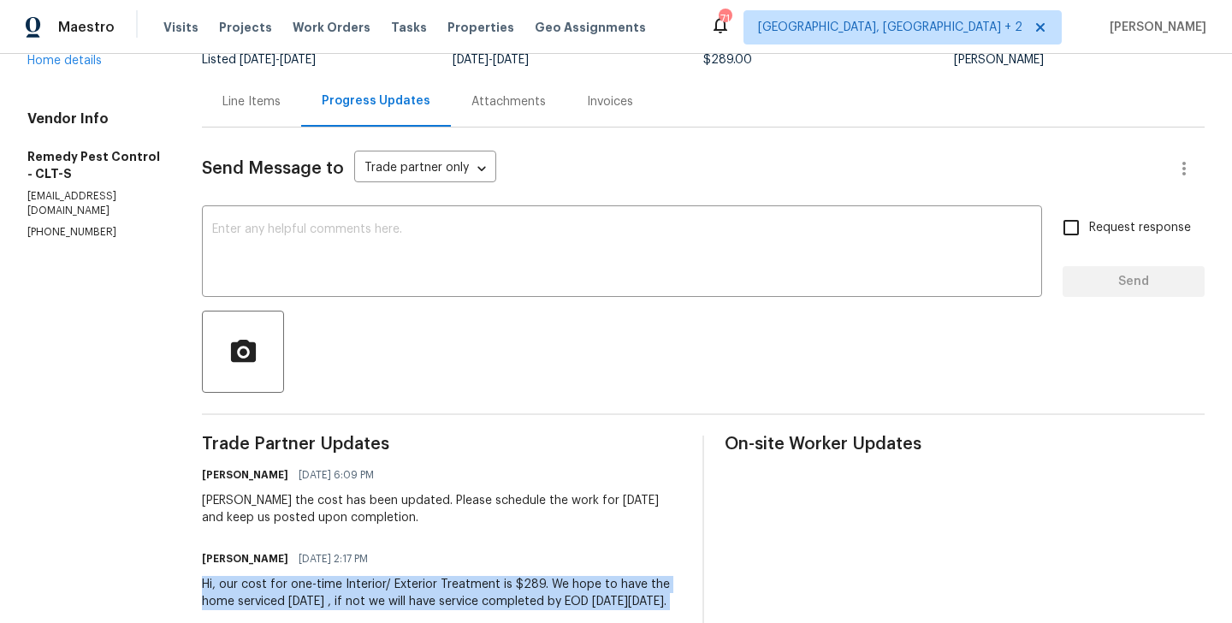
scroll to position [0, 0]
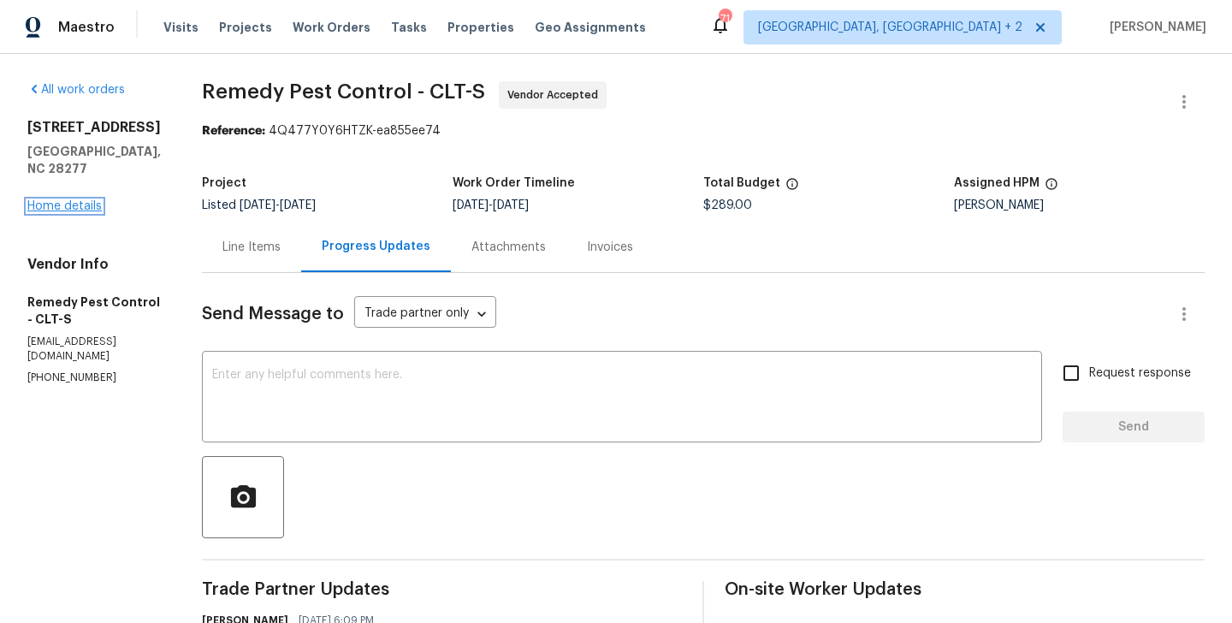
click at [90, 212] on link "Home details" at bounding box center [64, 206] width 74 height 12
